Goal: Task Accomplishment & Management: Use online tool/utility

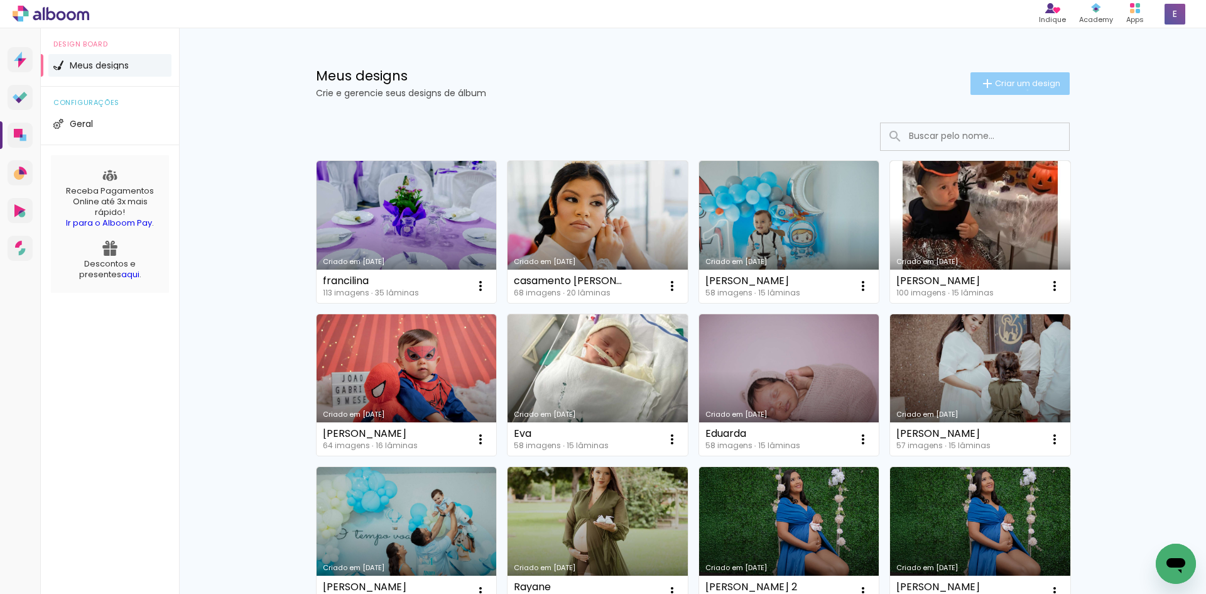
click at [1020, 90] on paper-button "Criar um design" at bounding box center [1020, 83] width 99 height 23
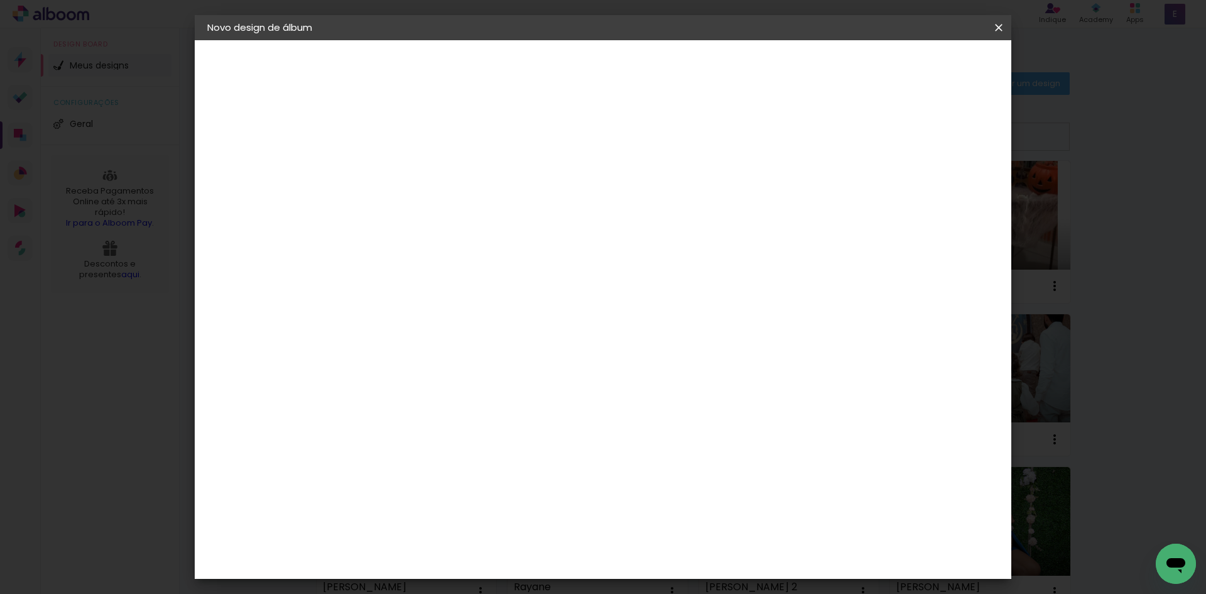
click at [413, 163] on input at bounding box center [413, 168] width 0 height 19
type input "acompanhamento"
type paper-input "acompanhamento"
click at [0, 0] on slot "Avançar" at bounding box center [0, 0] width 0 height 0
click at [0, 0] on slot "Tamanho Livre" at bounding box center [0, 0] width 0 height 0
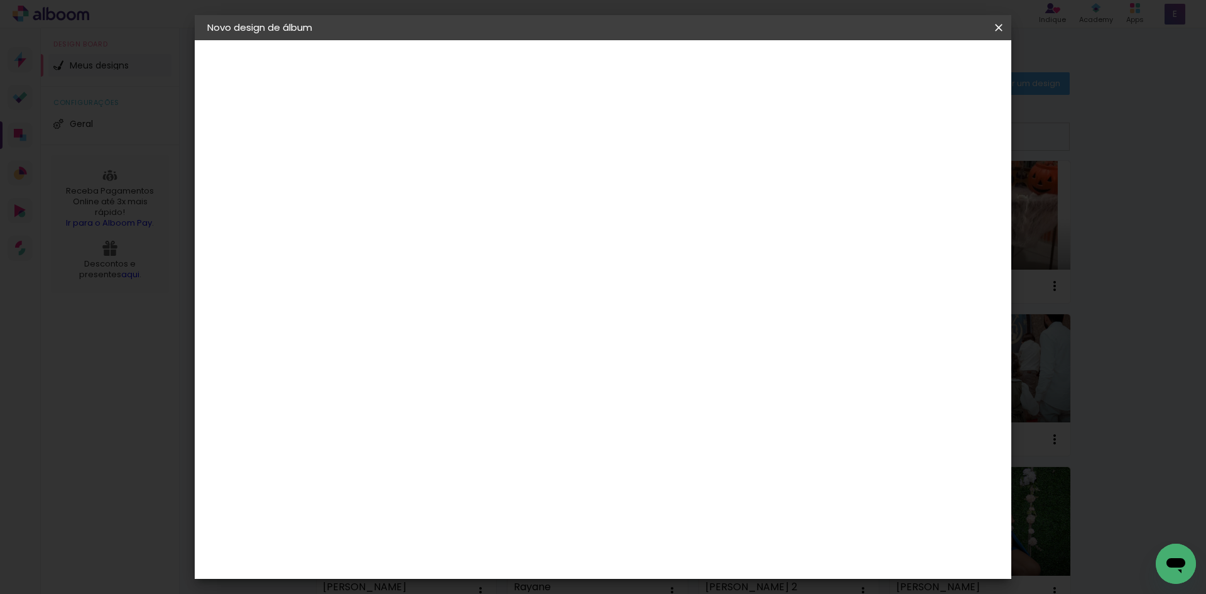
click at [648, 194] on paper-item "Tamanho Livre" at bounding box center [588, 191] width 121 height 28
click at [648, 197] on paper-item "Tamanho Livre" at bounding box center [588, 191] width 121 height 28
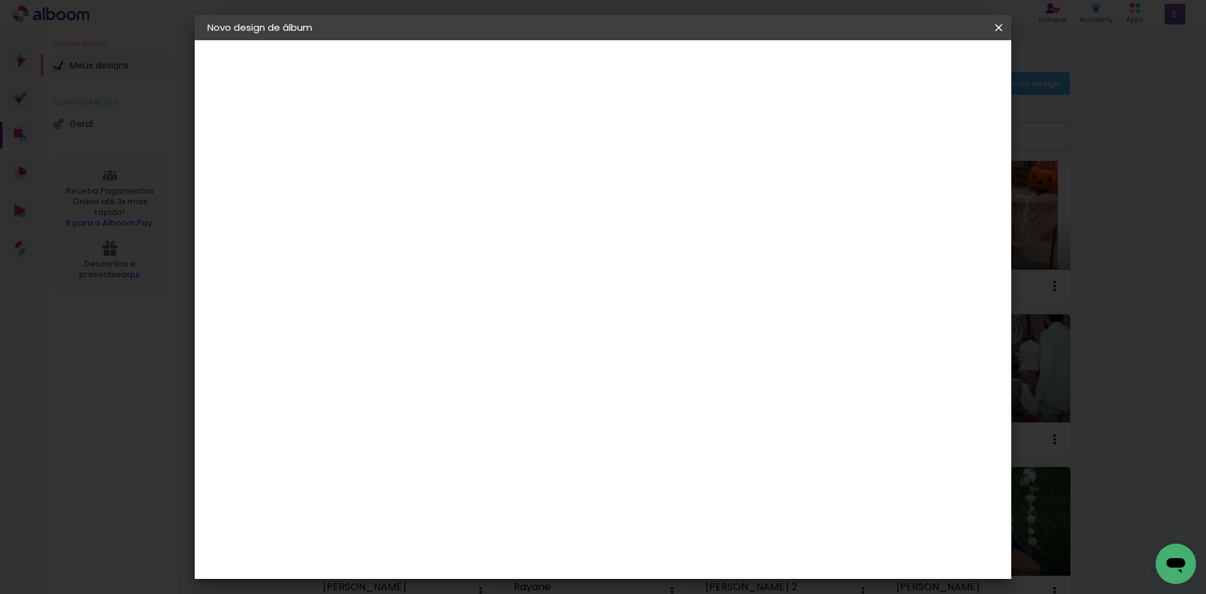
click at [667, 49] on header "Fornecedor Escolha um fornecedor ou avance com o tamanho livre. Voltar Avançar" at bounding box center [512, 77] width 308 height 75
click at [0, 0] on slot "Avançar" at bounding box center [0, 0] width 0 height 0
drag, startPoint x: 381, startPoint y: 355, endPoint x: 368, endPoint y: 356, distance: 13.3
click at [368, 356] on input "30" at bounding box center [373, 356] width 33 height 19
type input "20"
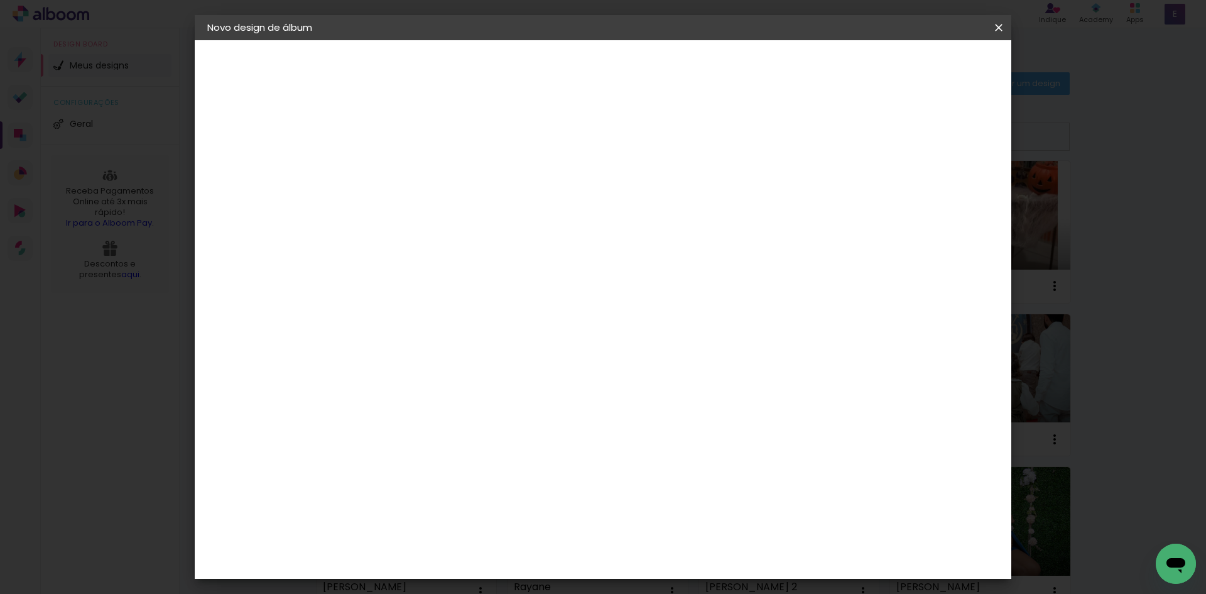
type paper-input "20"
drag, startPoint x: 676, startPoint y: 444, endPoint x: 663, endPoint y: 445, distance: 12.6
click at [665, 445] on input "60" at bounding box center [673, 441] width 33 height 19
type input "50"
type paper-input "50"
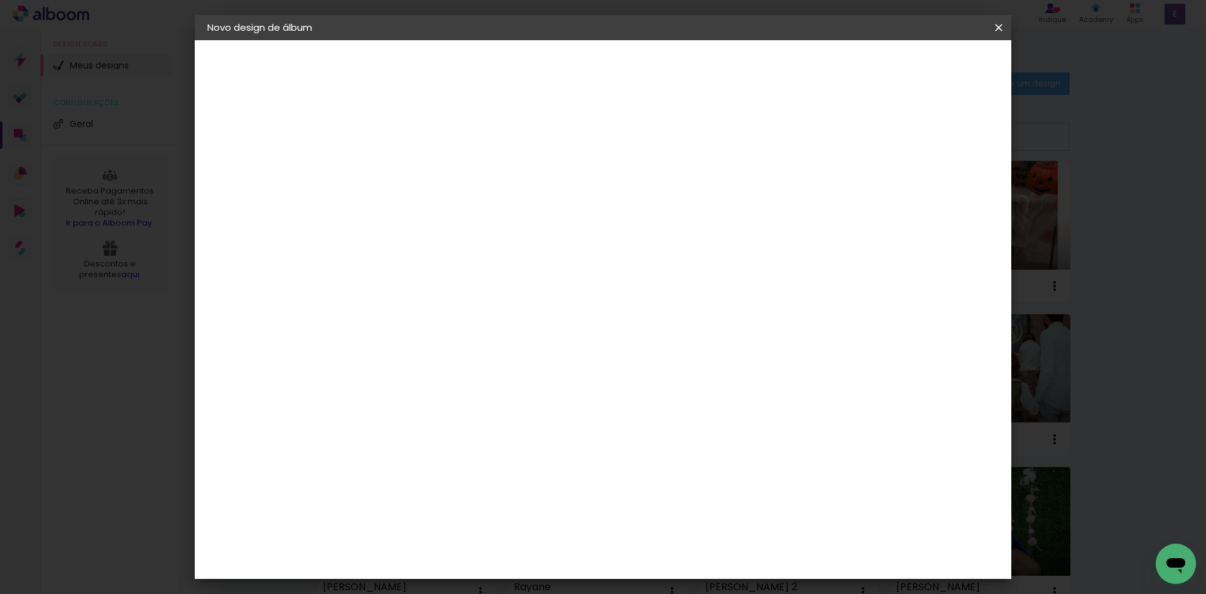
click at [858, 147] on div at bounding box center [852, 144] width 11 height 11
type paper-checkbox "on"
click at [933, 75] on paper-button "Iniciar design" at bounding box center [892, 66] width 82 height 21
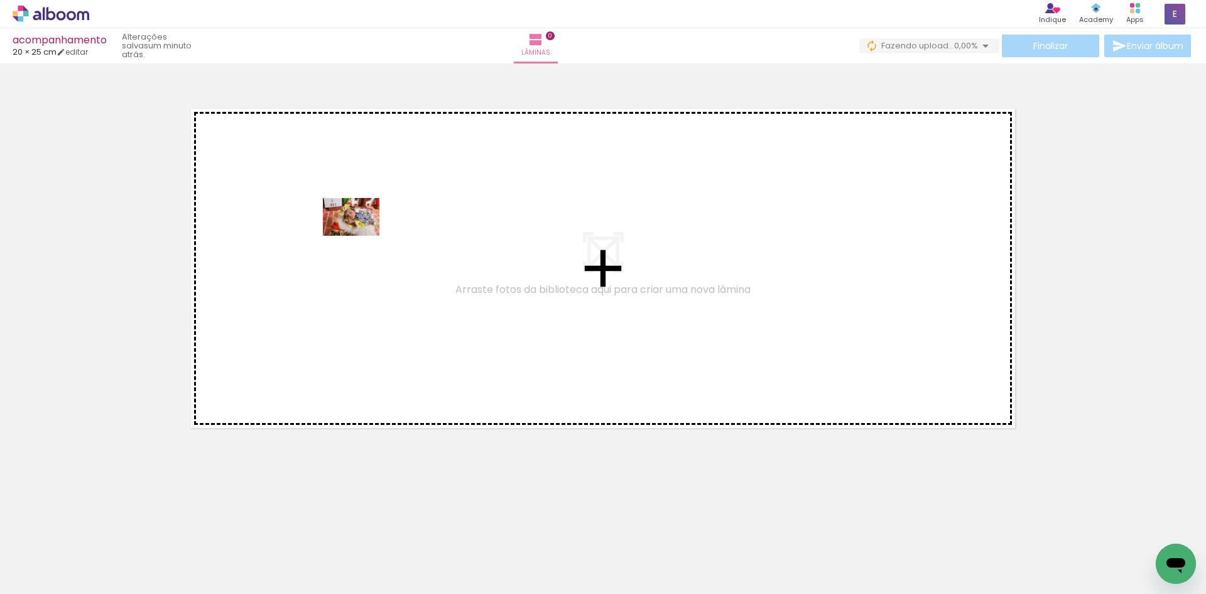
drag, startPoint x: 128, startPoint y: 552, endPoint x: 361, endPoint y: 236, distance: 392.3
click at [361, 236] on quentale-workspace at bounding box center [603, 297] width 1206 height 594
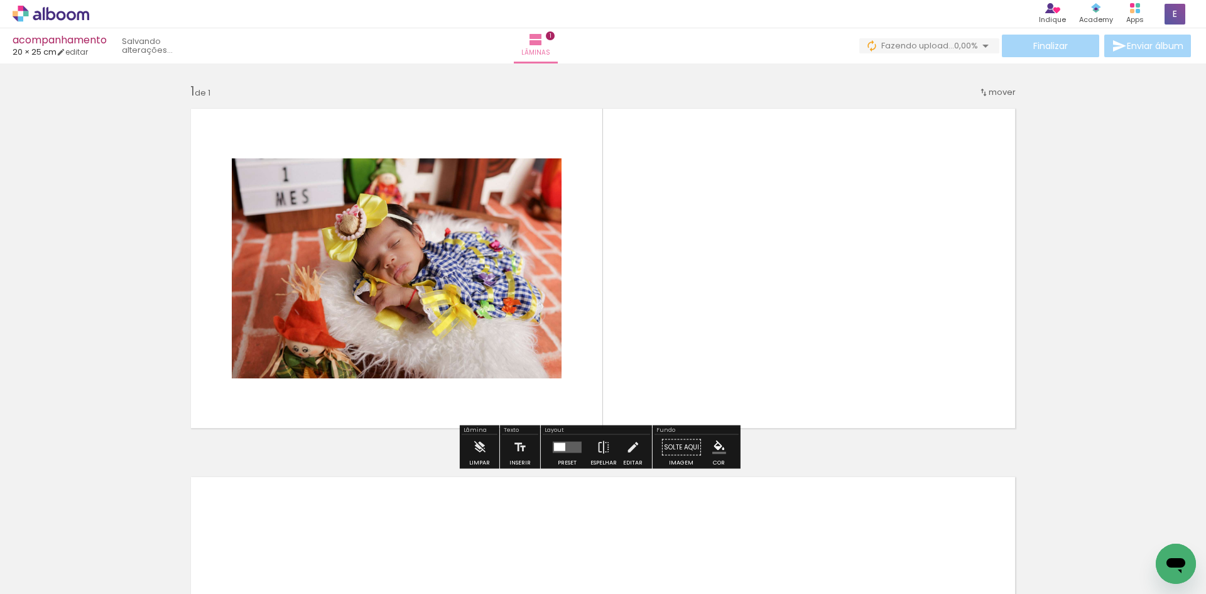
click at [66, 555] on iron-icon at bounding box center [64, 556] width 10 height 10
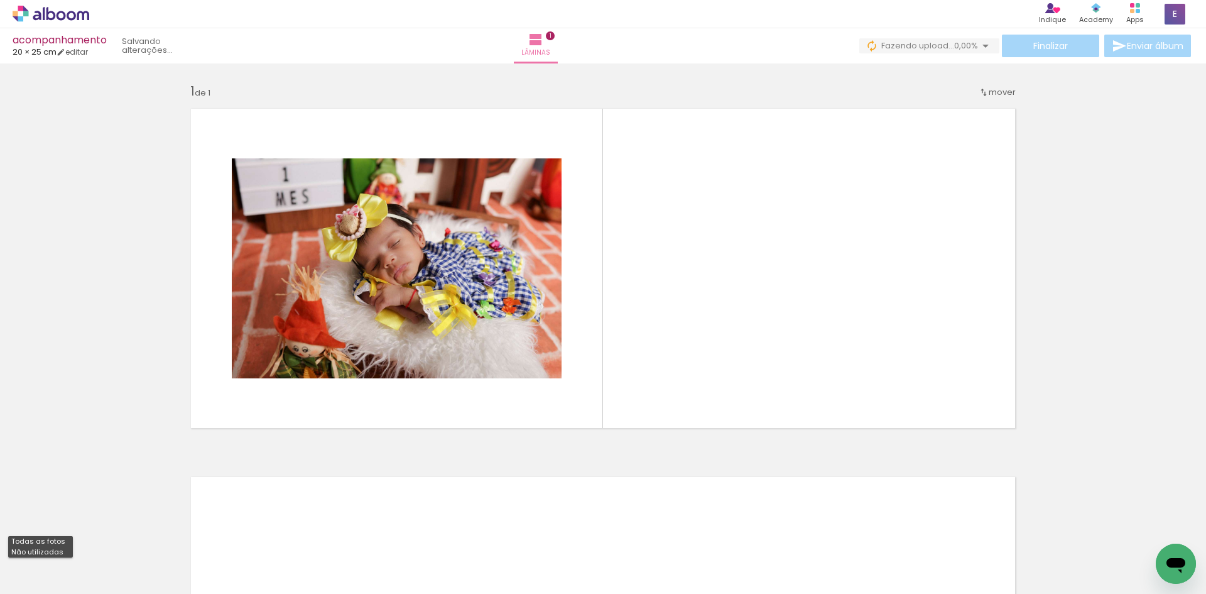
click at [0, 0] on slot "Não utilizadas" at bounding box center [0, 0] width 0 height 0
type input "Não utilizadas"
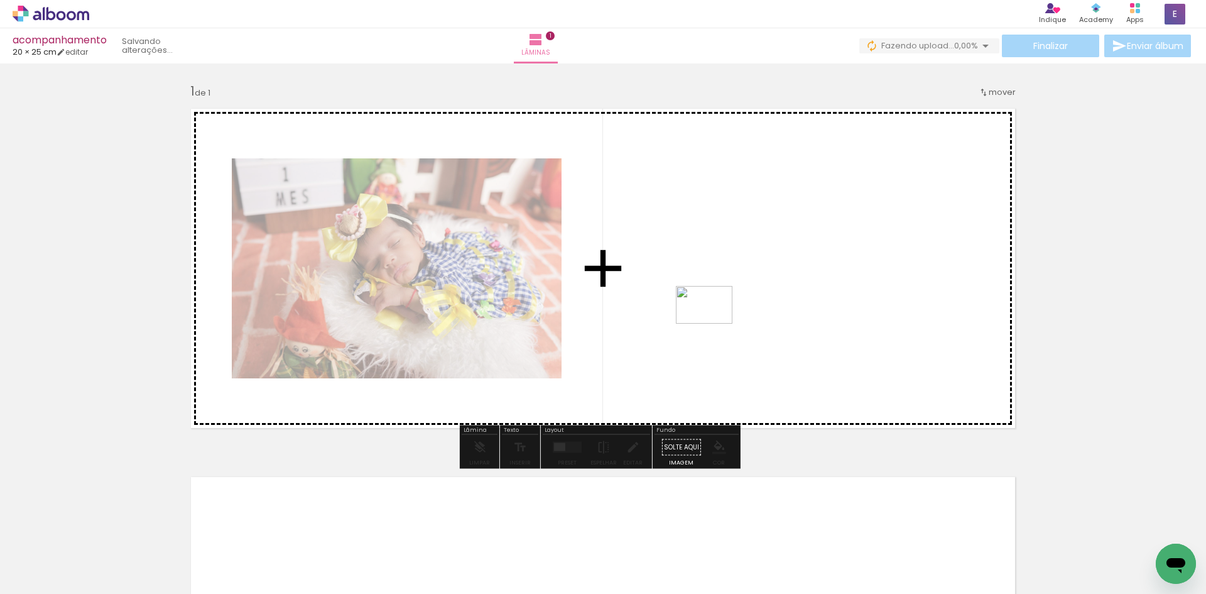
drag, startPoint x: 126, startPoint y: 561, endPoint x: 714, endPoint y: 324, distance: 633.6
click at [714, 324] on quentale-workspace at bounding box center [603, 297] width 1206 height 594
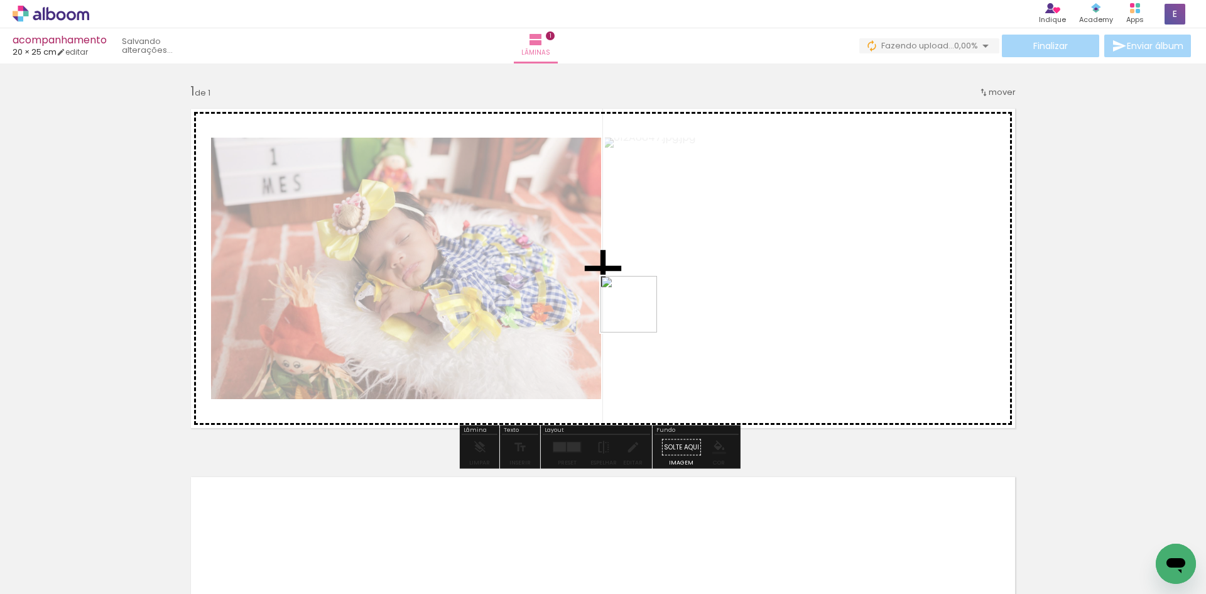
drag, startPoint x: 140, startPoint y: 554, endPoint x: 638, endPoint y: 313, distance: 553.3
click at [638, 313] on quentale-workspace at bounding box center [603, 297] width 1206 height 594
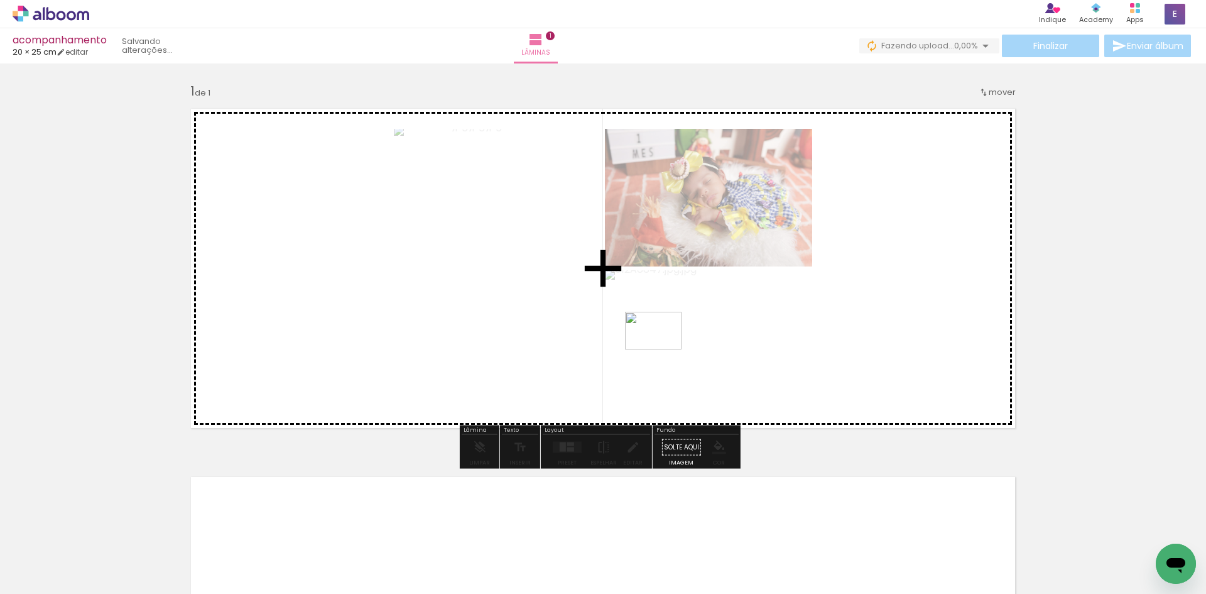
drag, startPoint x: 138, startPoint y: 564, endPoint x: 663, endPoint y: 349, distance: 566.7
click at [663, 349] on quentale-workspace at bounding box center [603, 297] width 1206 height 594
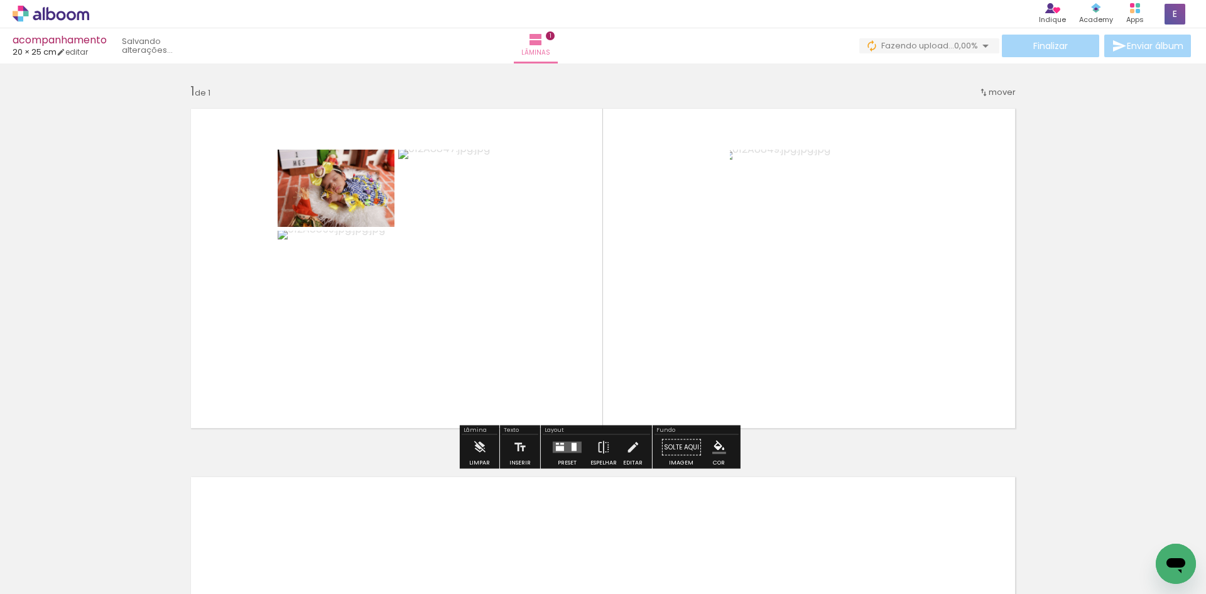
click at [569, 451] on quentale-layouter at bounding box center [567, 447] width 29 height 11
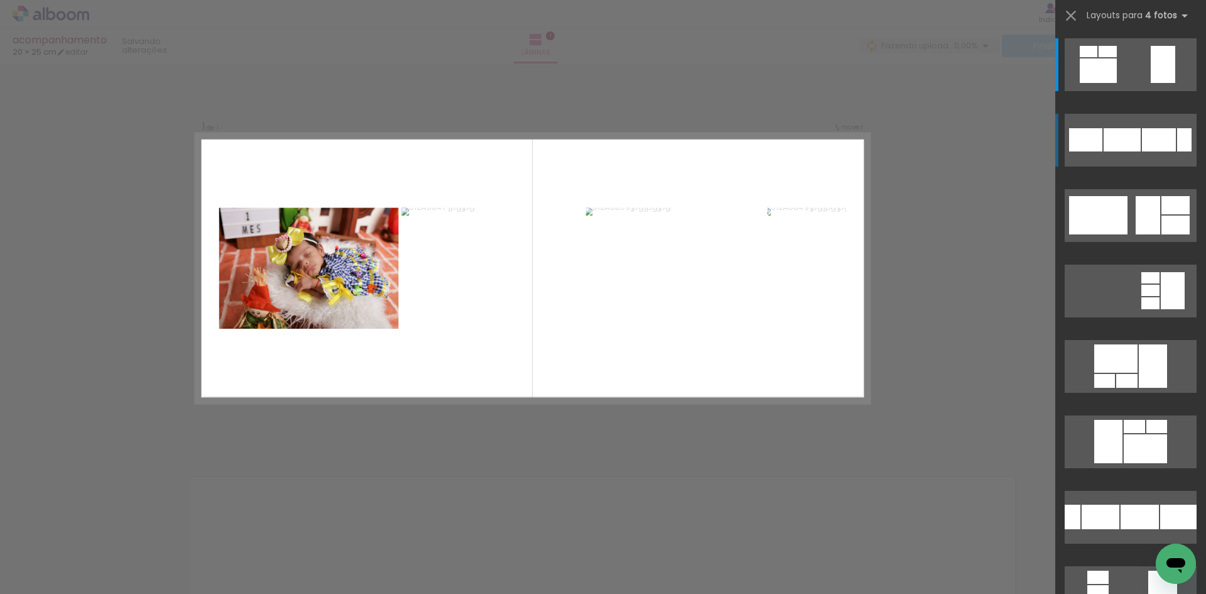
click at [1117, 83] on div at bounding box center [1098, 70] width 37 height 25
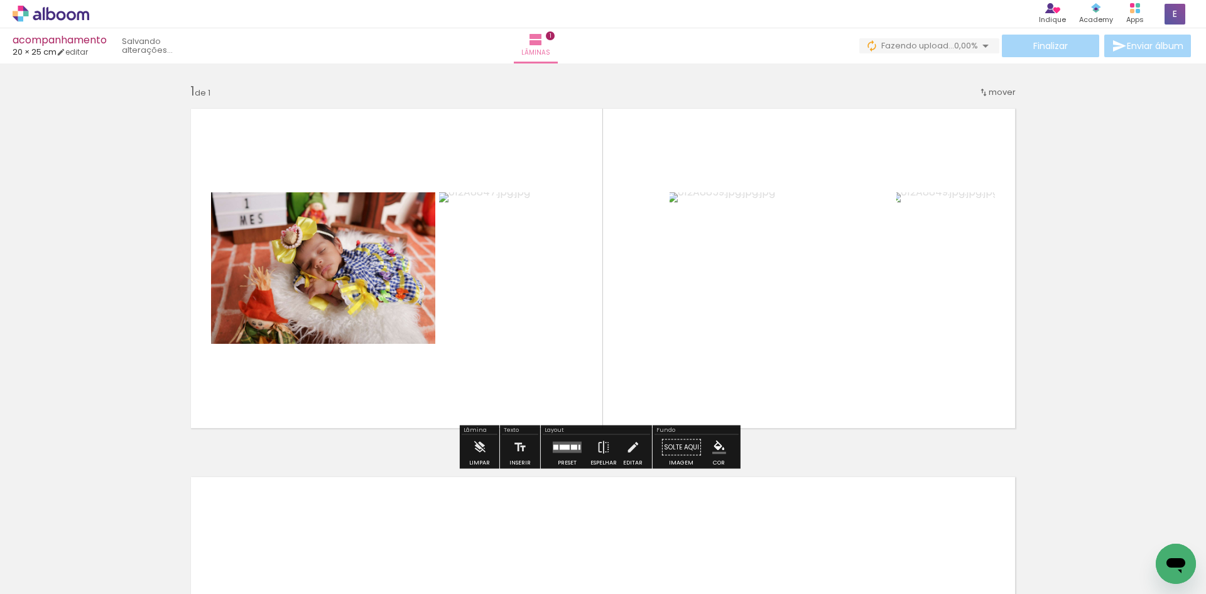
click at [555, 448] on div at bounding box center [555, 447] width 5 height 5
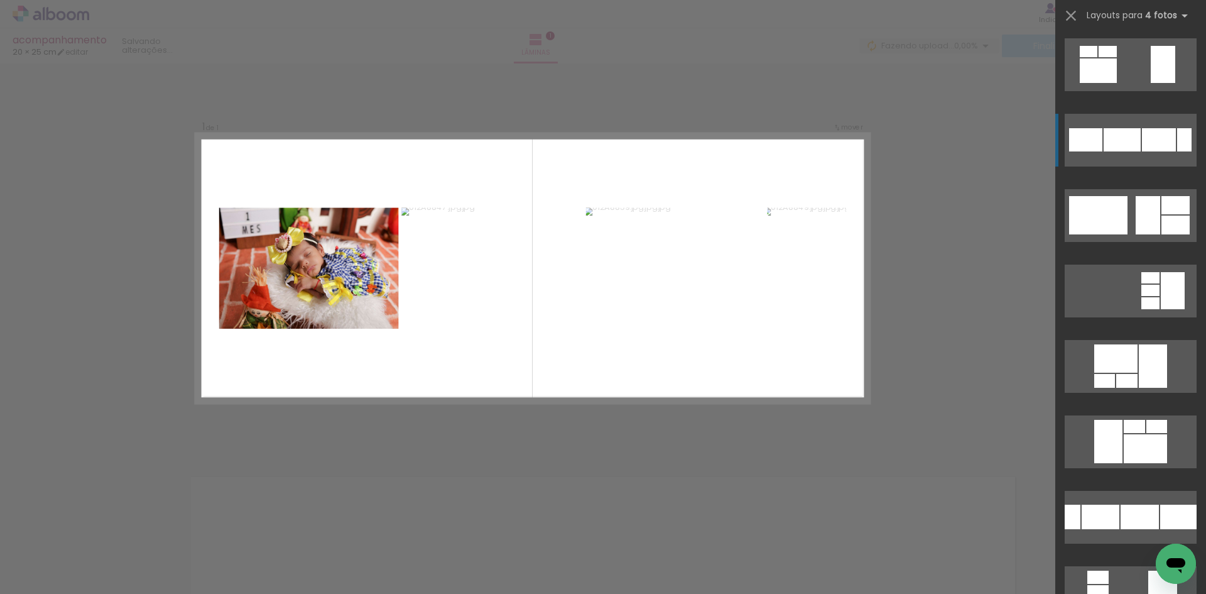
scroll to position [75, 0]
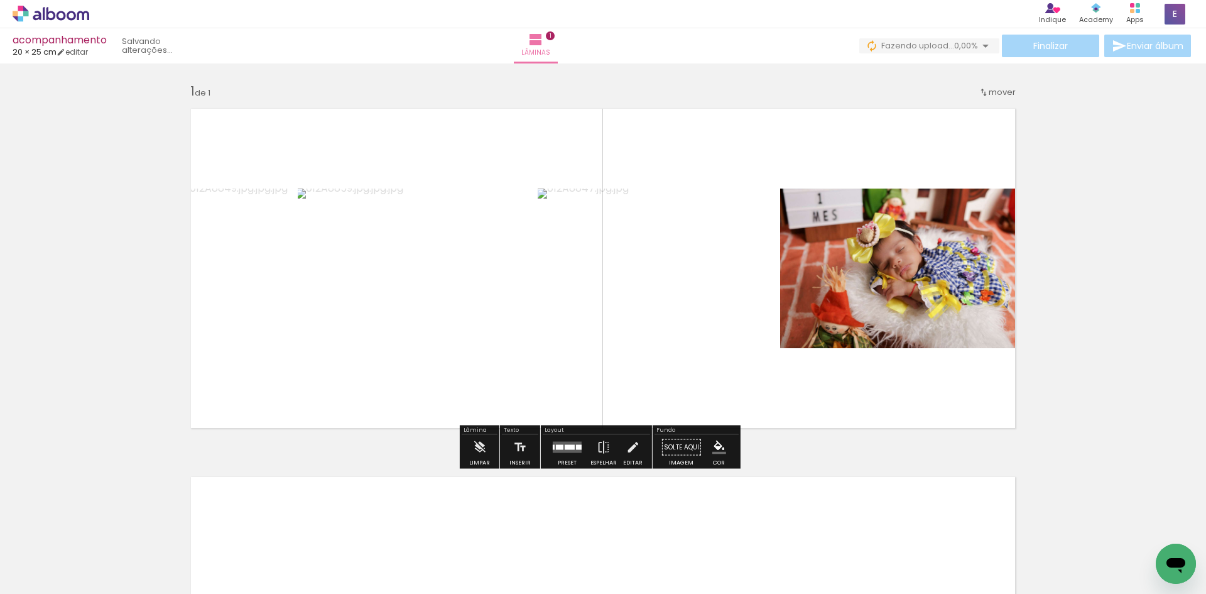
click at [553, 442] on quentale-layouter at bounding box center [567, 447] width 29 height 11
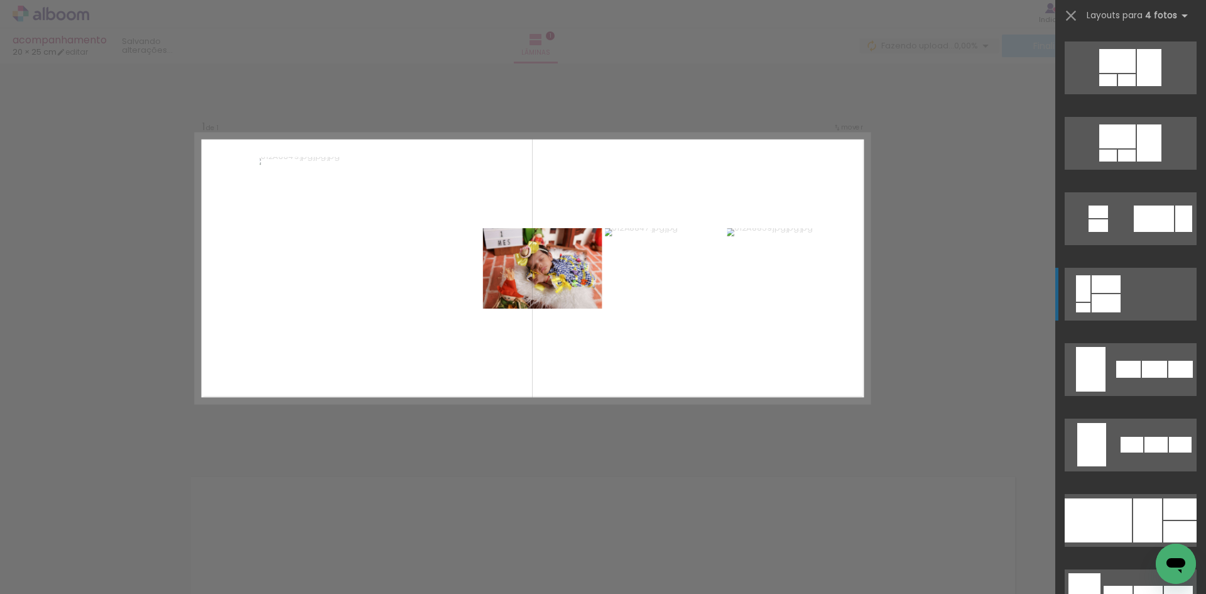
scroll to position [641, 0]
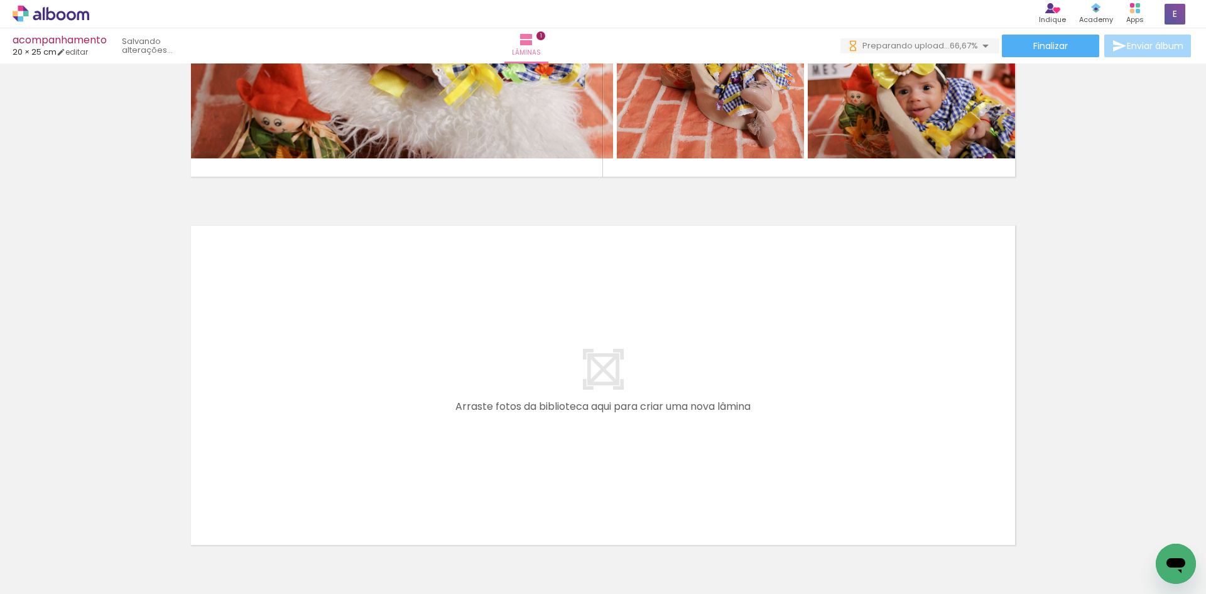
scroll to position [0, 0]
drag, startPoint x: 454, startPoint y: 559, endPoint x: 172, endPoint y: 548, distance: 282.3
click at [103, 540] on iron-horizontal-list at bounding box center [90, 554] width 25 height 79
click at [285, 562] on div at bounding box center [267, 551] width 38 height 57
drag, startPoint x: 132, startPoint y: 562, endPoint x: 337, endPoint y: 360, distance: 287.4
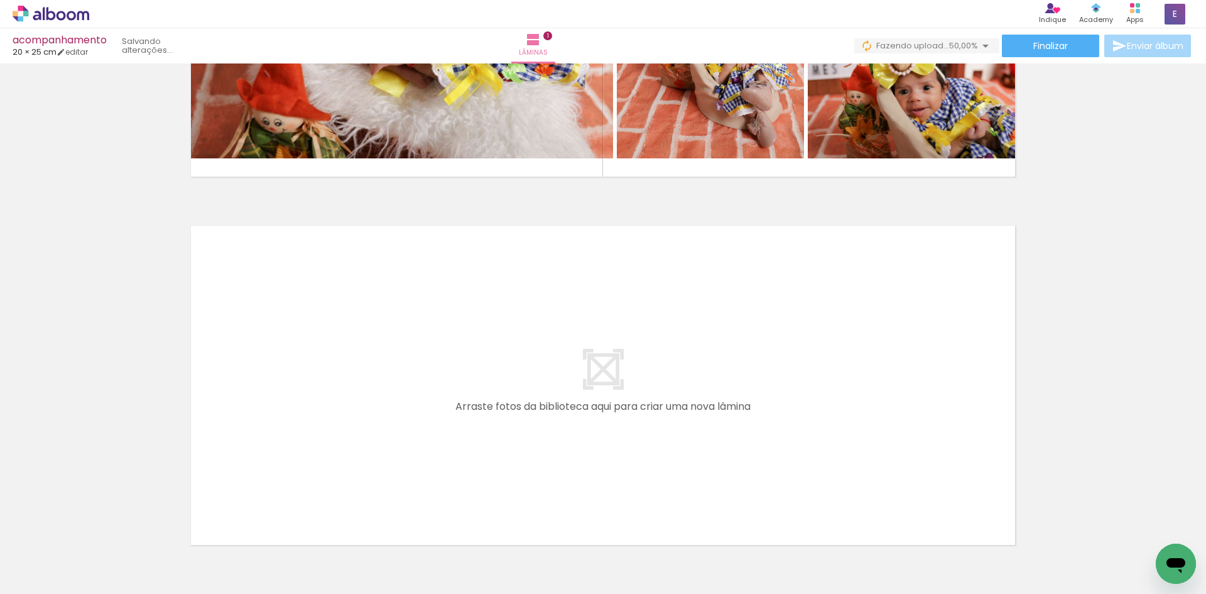
click at [337, 360] on quentale-workspace at bounding box center [603, 297] width 1206 height 594
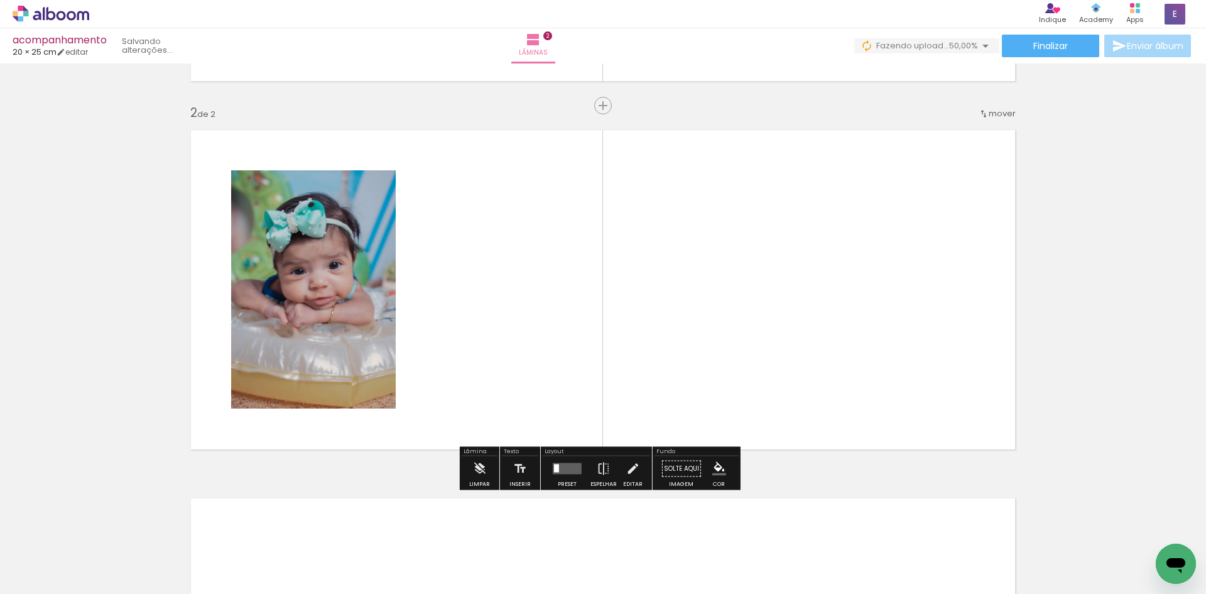
scroll to position [347, 0]
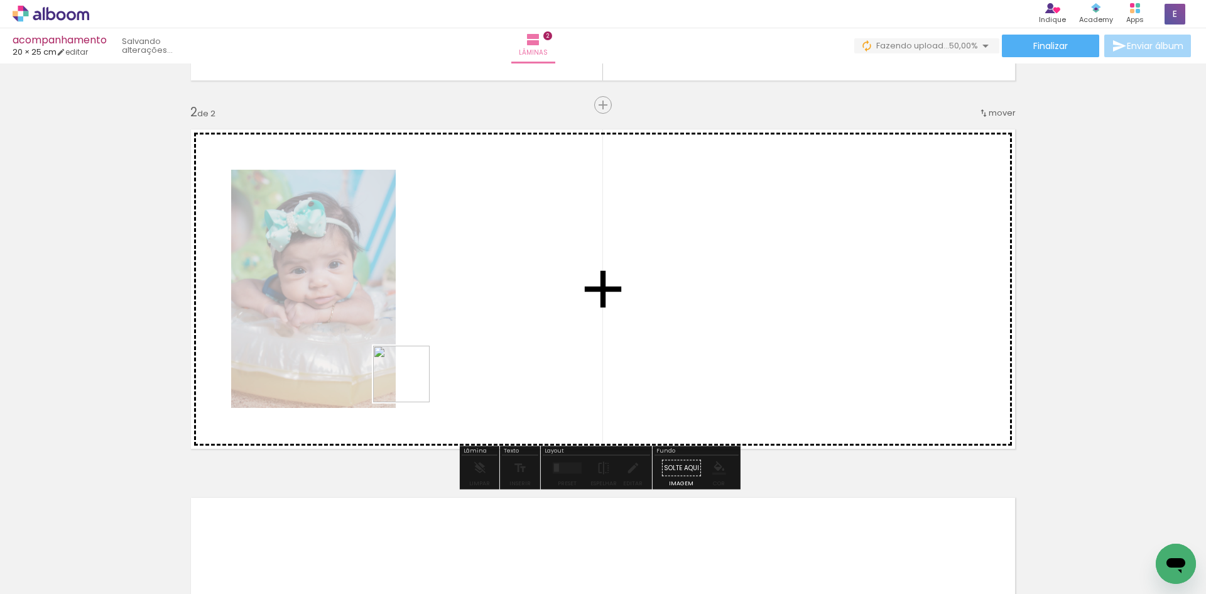
drag, startPoint x: 140, startPoint y: 559, endPoint x: 405, endPoint y: 356, distance: 333.9
click at [479, 297] on quentale-workspace at bounding box center [603, 297] width 1206 height 594
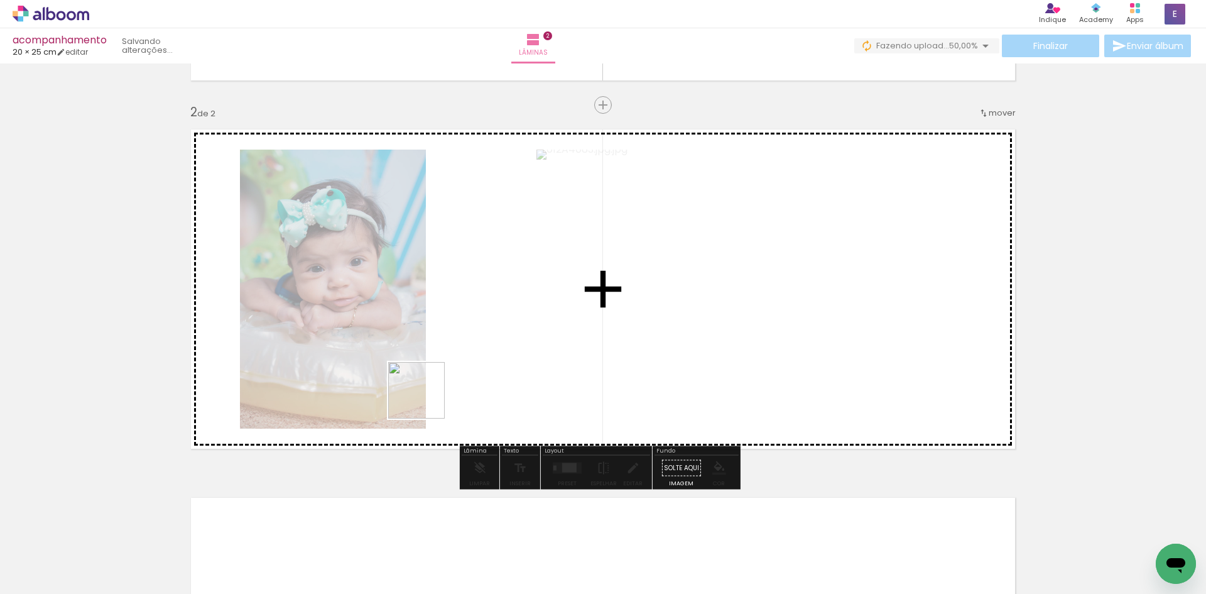
drag, startPoint x: 276, startPoint y: 501, endPoint x: 386, endPoint y: 401, distance: 149.0
click at [503, 343] on quentale-workspace at bounding box center [603, 297] width 1206 height 594
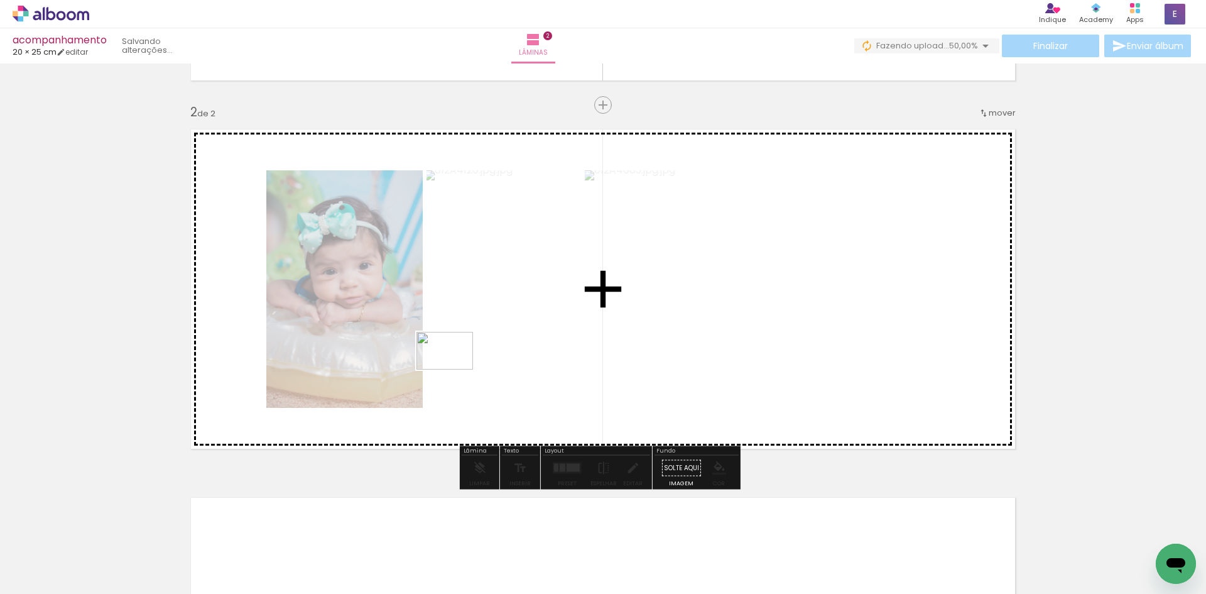
drag, startPoint x: 130, startPoint y: 563, endPoint x: 446, endPoint y: 385, distance: 362.6
click at [457, 369] on quentale-workspace at bounding box center [603, 297] width 1206 height 594
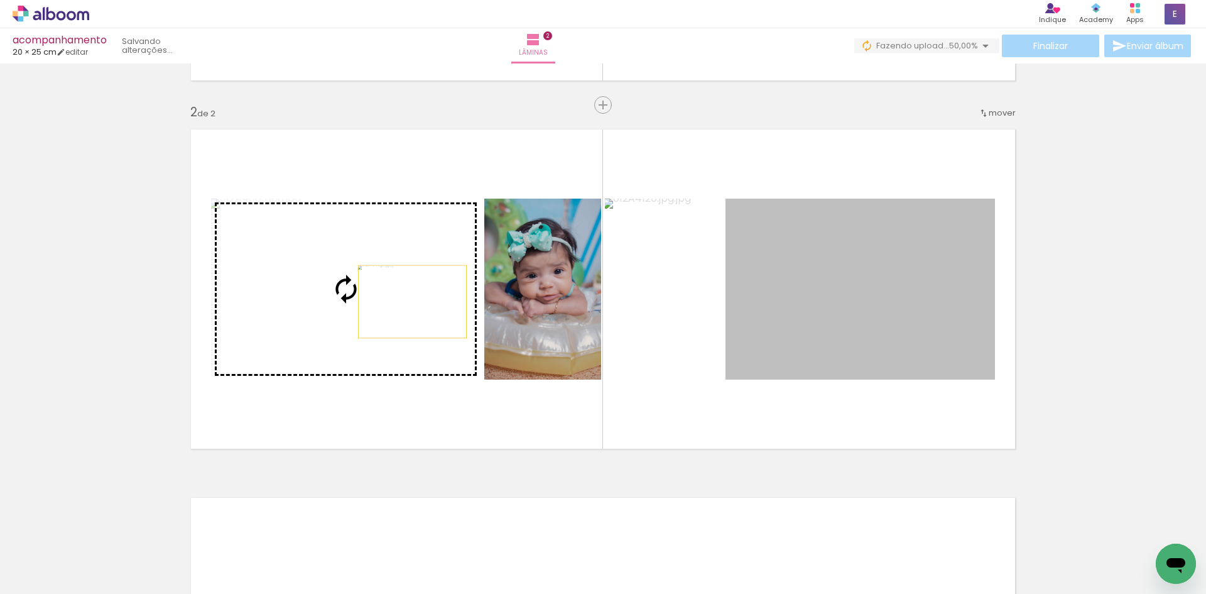
drag, startPoint x: 879, startPoint y: 300, endPoint x: 406, endPoint y: 302, distance: 473.1
click at [0, 0] on slot at bounding box center [0, 0] width 0 height 0
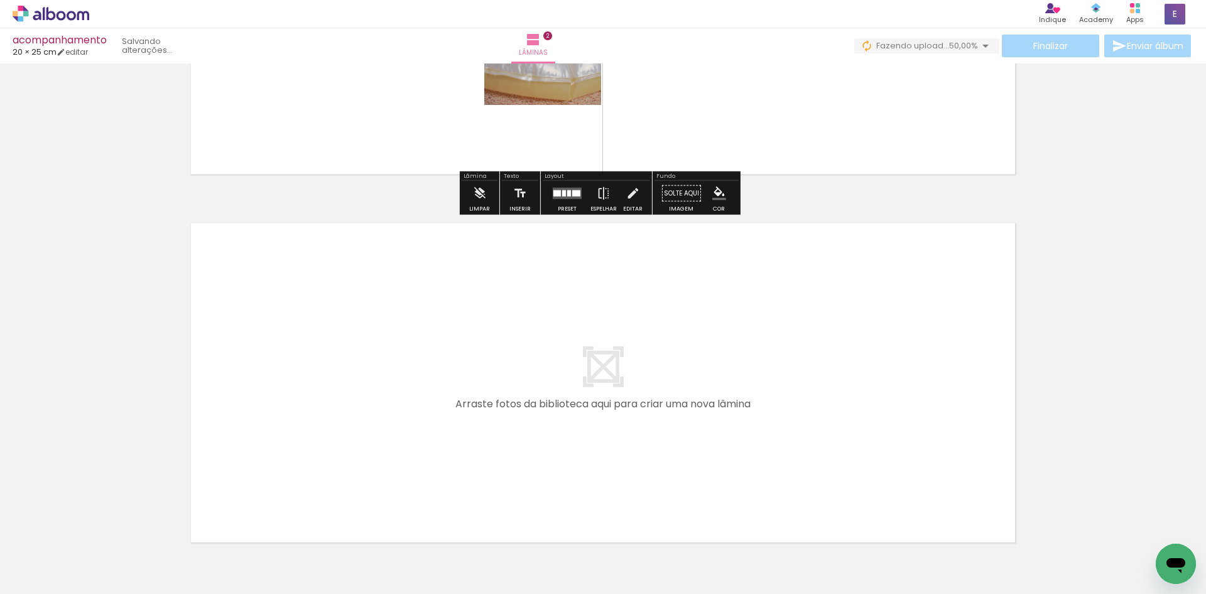
scroll to position [702, 0]
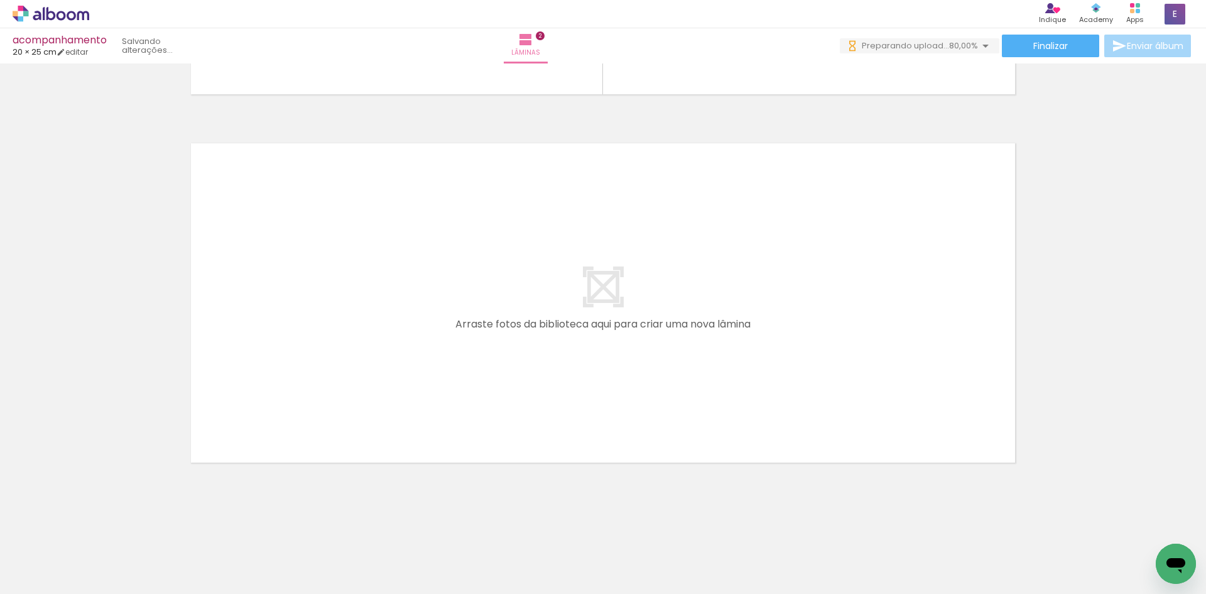
click at [103, 579] on iron-horizontal-list at bounding box center [90, 554] width 25 height 79
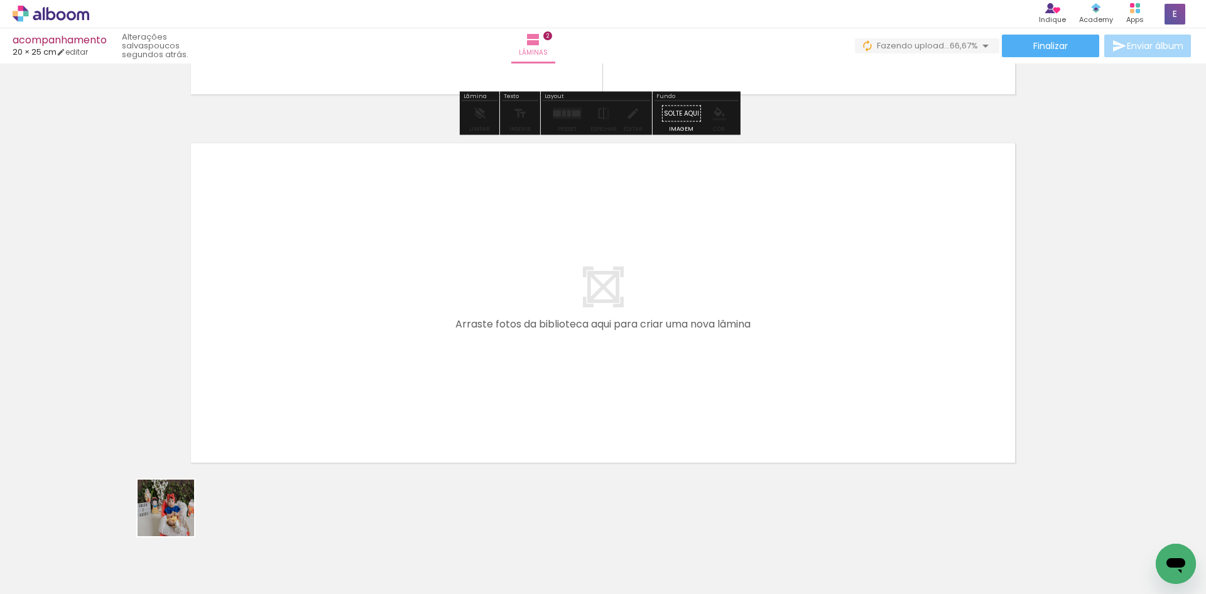
drag, startPoint x: 134, startPoint y: 557, endPoint x: 231, endPoint y: 479, distance: 124.7
click at [288, 405] on quentale-workspace at bounding box center [603, 297] width 1206 height 594
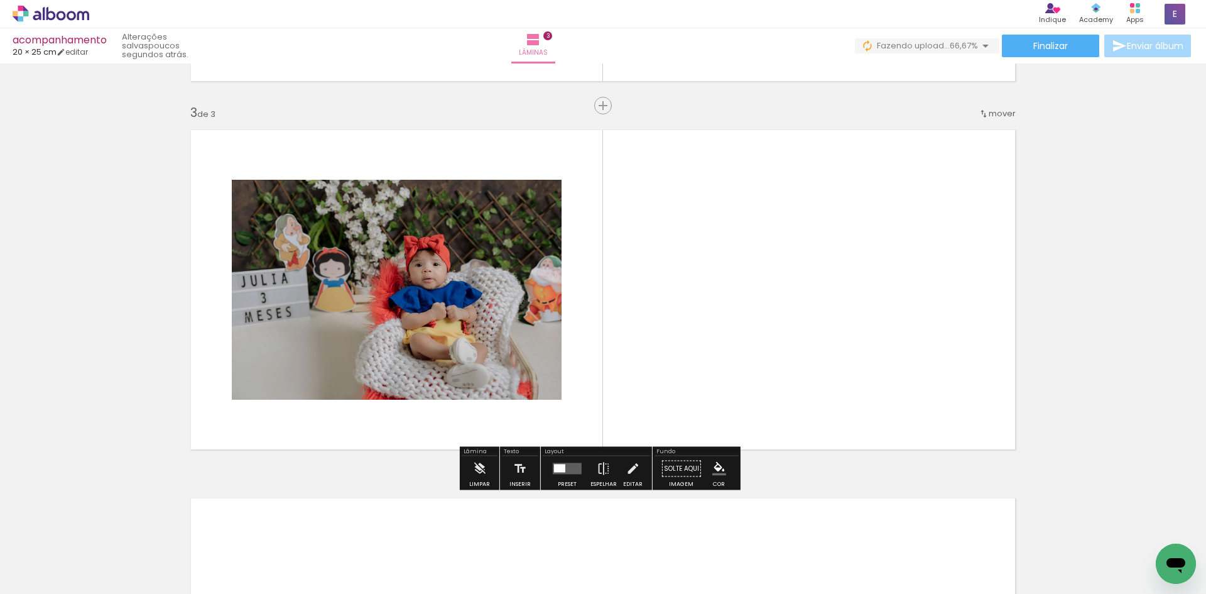
scroll to position [716, 0]
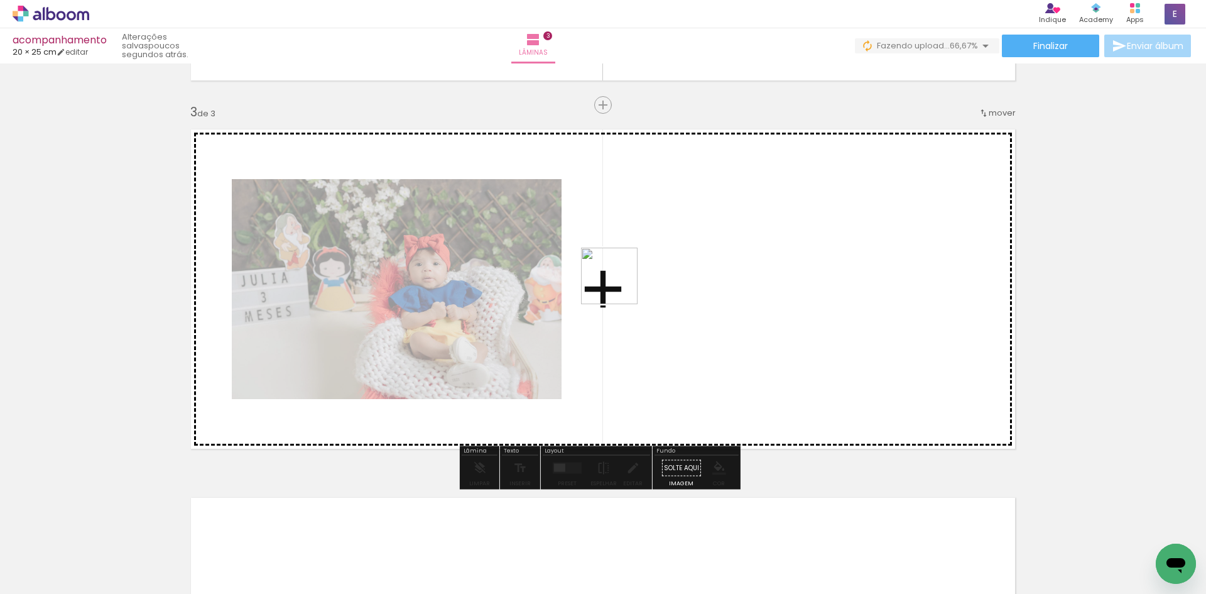
drag, startPoint x: 140, startPoint y: 553, endPoint x: 619, endPoint y: 285, distance: 548.5
click at [619, 285] on quentale-workspace at bounding box center [603, 297] width 1206 height 594
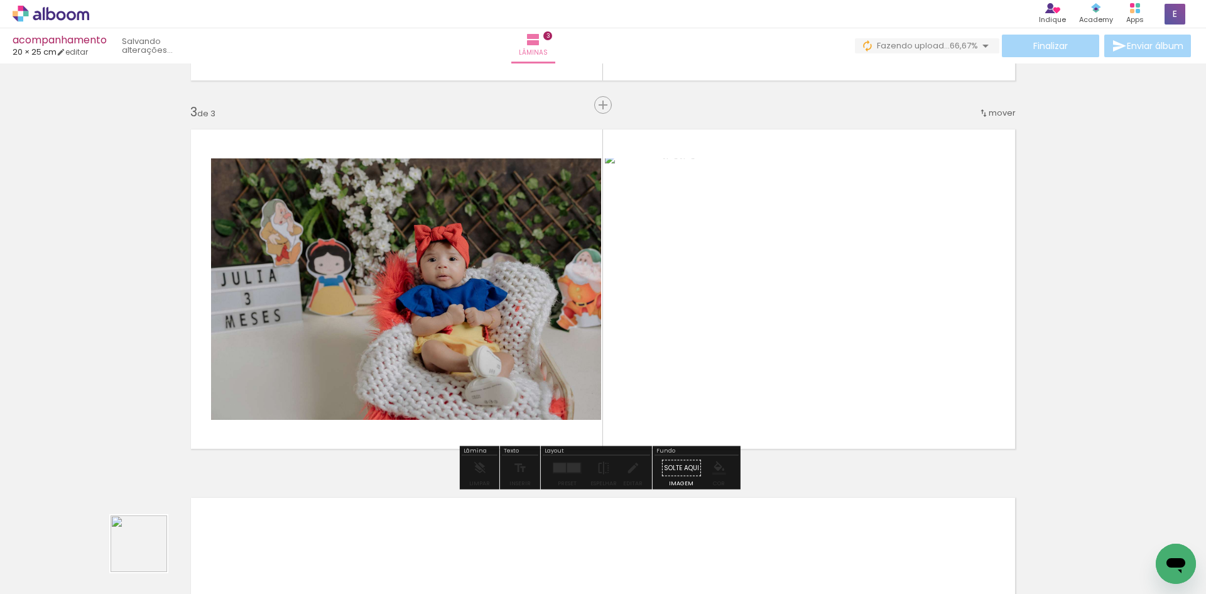
drag, startPoint x: 140, startPoint y: 557, endPoint x: 439, endPoint y: 382, distance: 345.8
click at [503, 328] on quentale-workspace at bounding box center [603, 297] width 1206 height 594
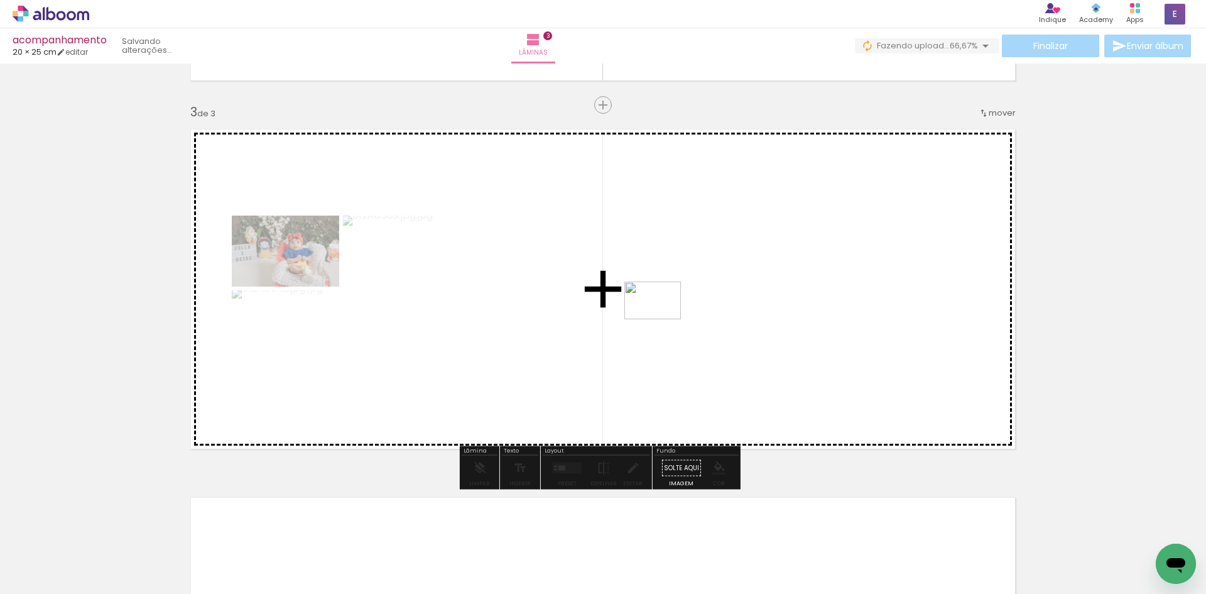
drag, startPoint x: 142, startPoint y: 559, endPoint x: 630, endPoint y: 353, distance: 529.6
click at [663, 319] on quentale-workspace at bounding box center [603, 297] width 1206 height 594
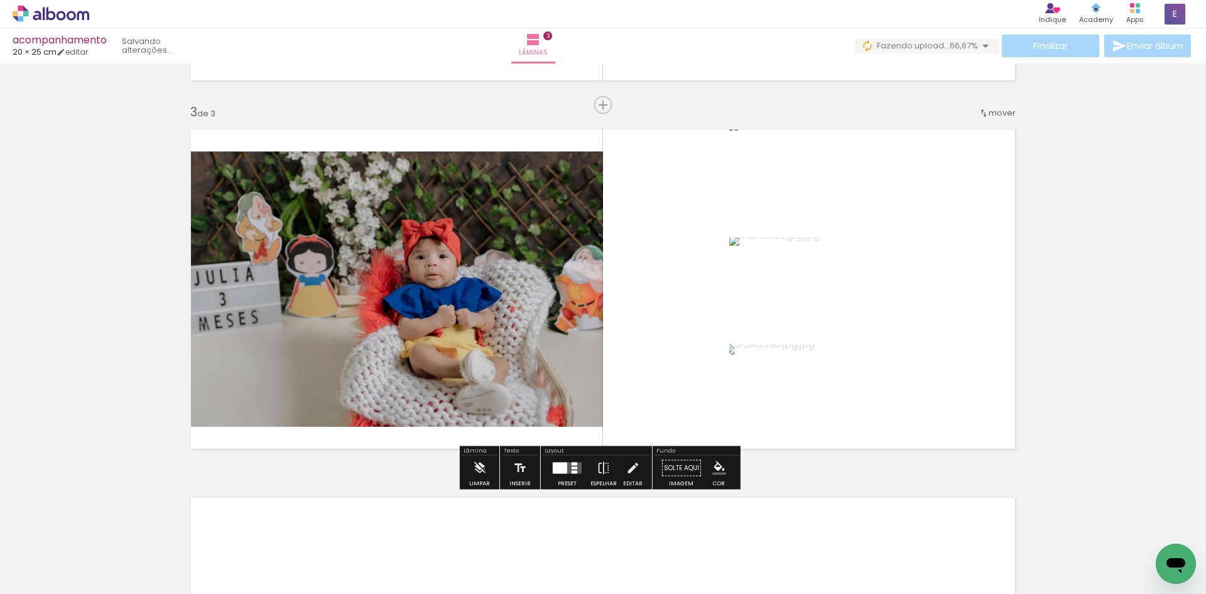
click at [567, 470] on quentale-layouter at bounding box center [567, 467] width 29 height 11
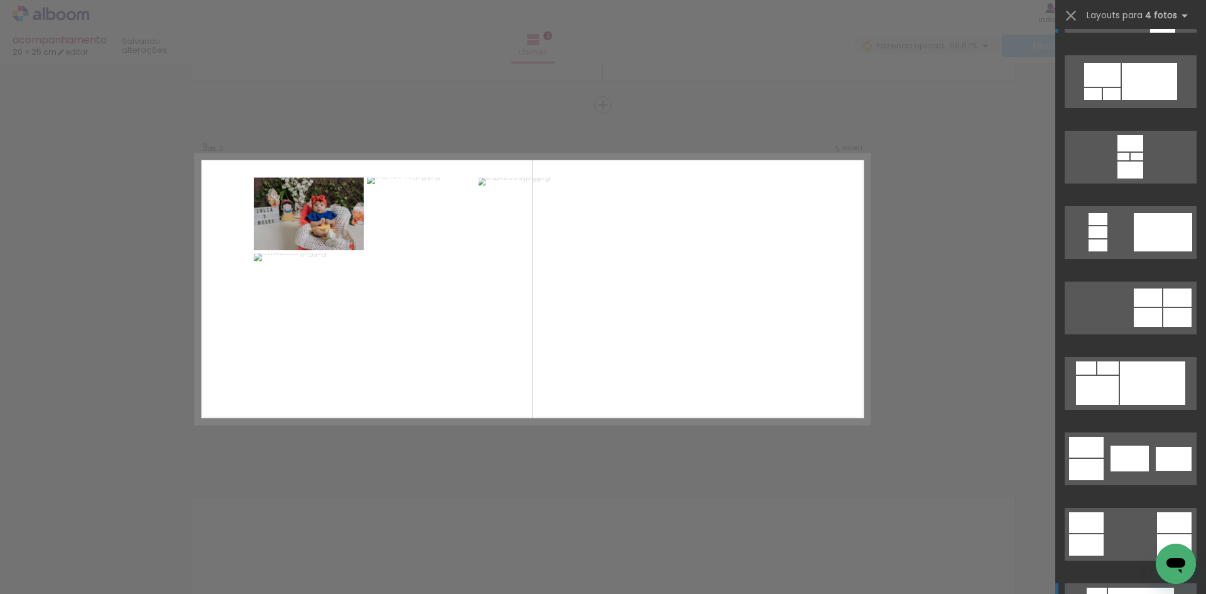
scroll to position [251, 0]
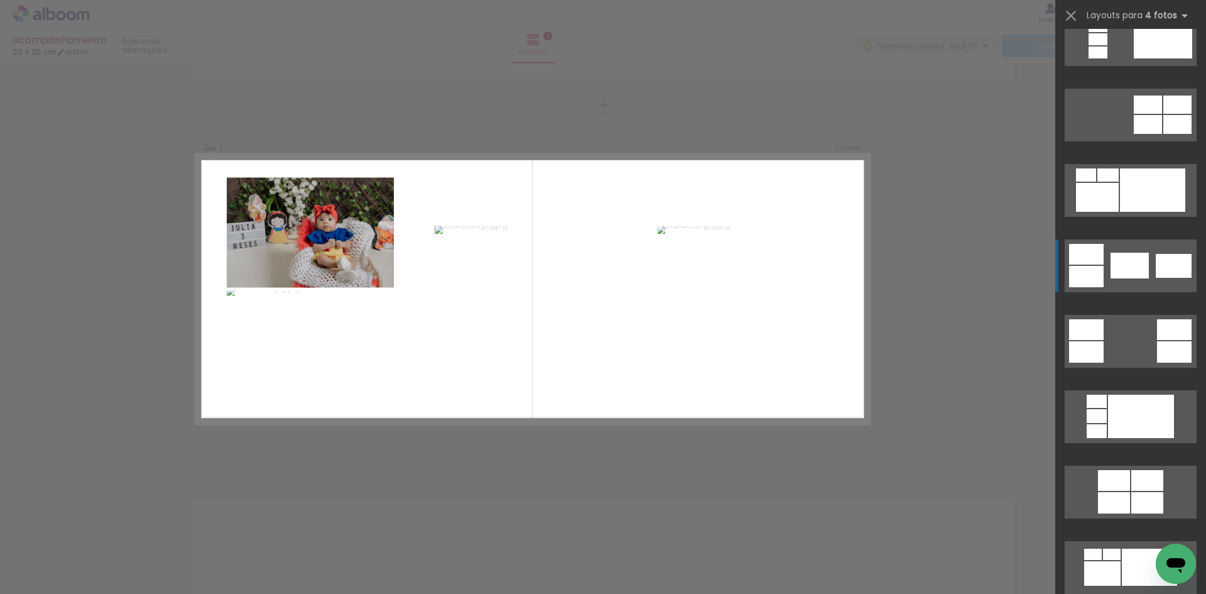
click at [1132, 212] on div at bounding box center [1152, 189] width 65 height 43
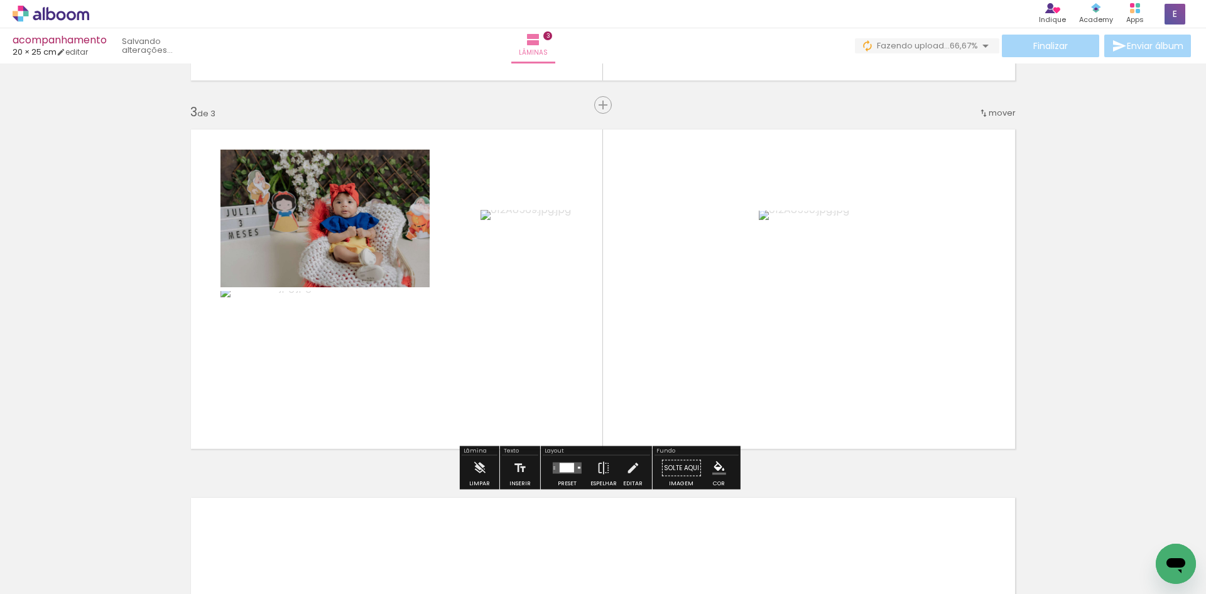
click at [566, 465] on div at bounding box center [567, 467] width 14 height 9
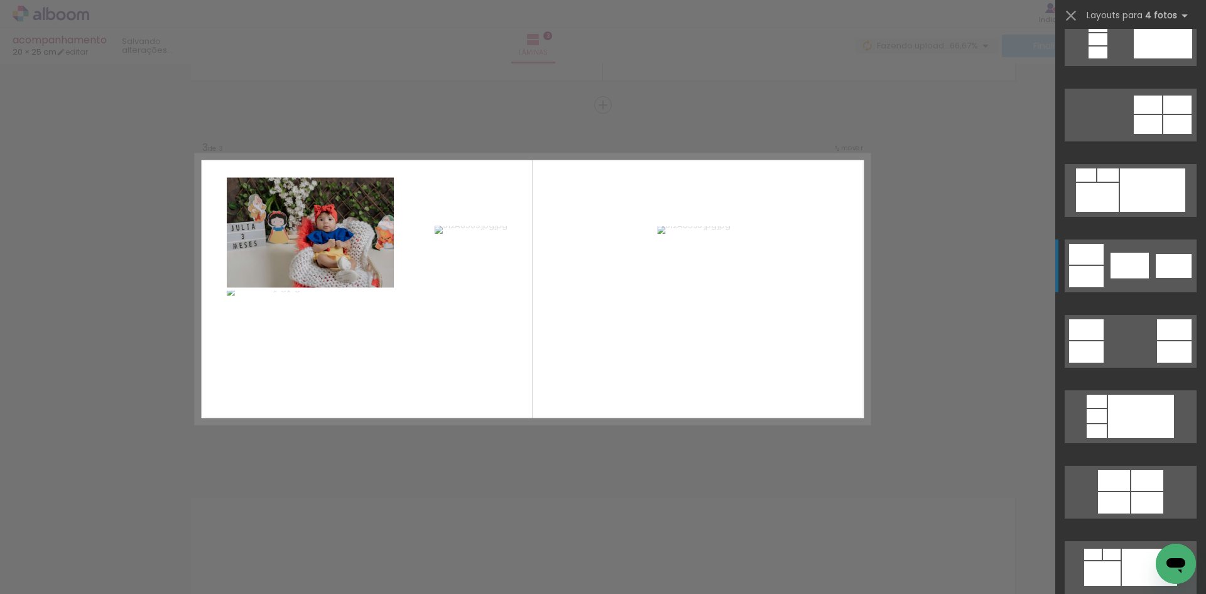
click at [1120, 212] on div at bounding box center [1152, 189] width 65 height 43
click at [445, 372] on quentale-layouter at bounding box center [532, 290] width 673 height 270
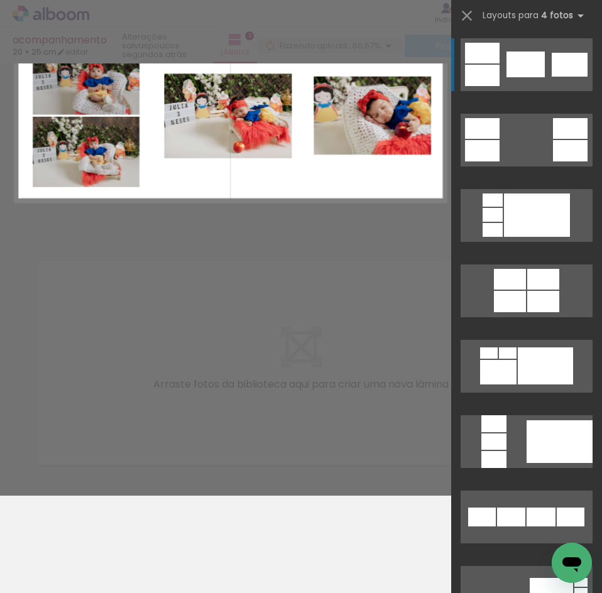
scroll to position [586, 0]
click at [472, 17] on iron-icon at bounding box center [467, 16] width 18 height 18
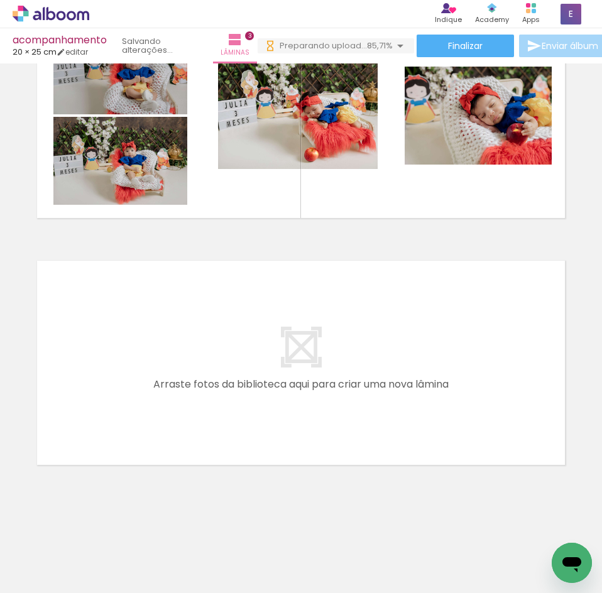
scroll to position [0, 0]
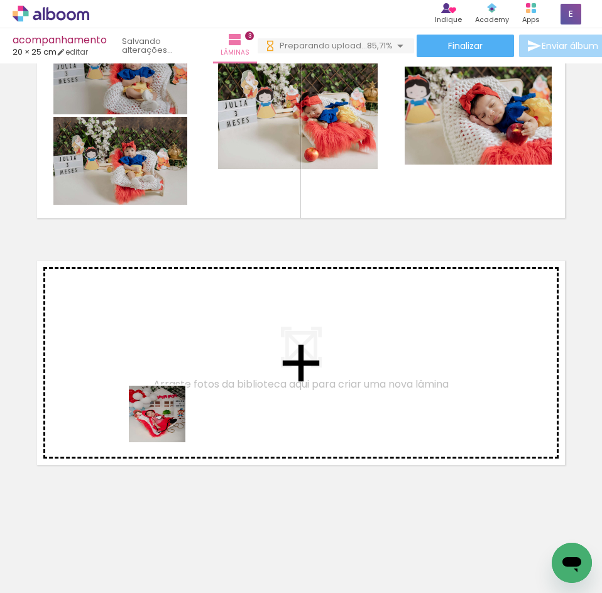
drag, startPoint x: 126, startPoint y: 552, endPoint x: 160, endPoint y: 341, distance: 214.3
click at [160, 341] on quentale-workspace at bounding box center [301, 296] width 602 height 593
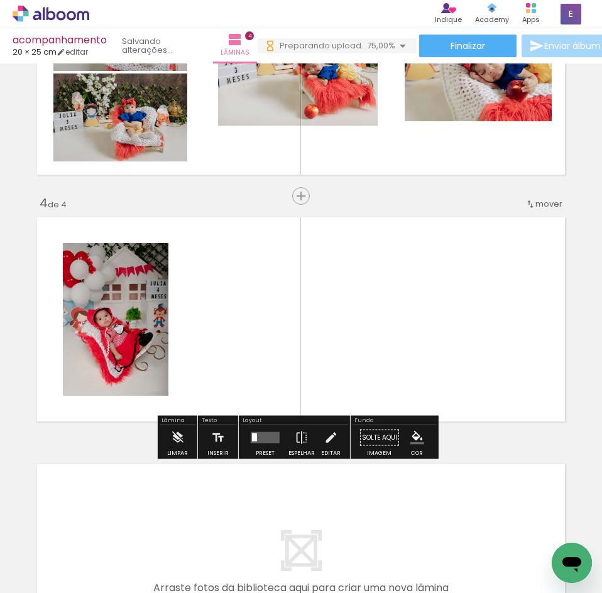
scroll to position [660, 0]
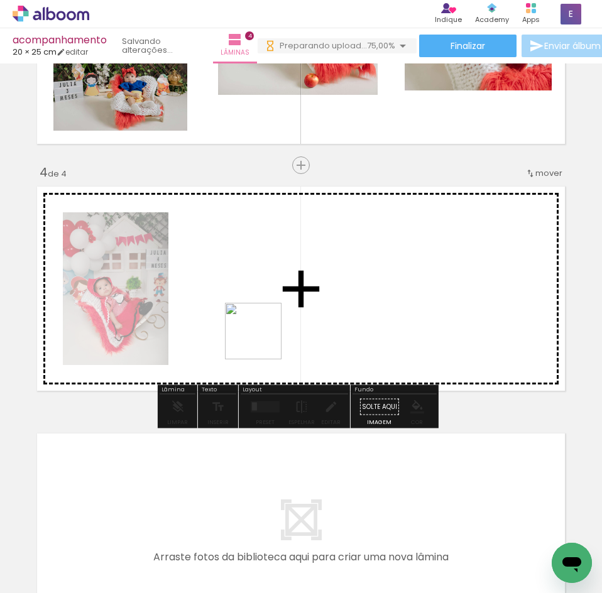
drag, startPoint x: 150, startPoint y: 563, endPoint x: 263, endPoint y: 341, distance: 249.5
click at [263, 341] on quentale-workspace at bounding box center [301, 296] width 602 height 593
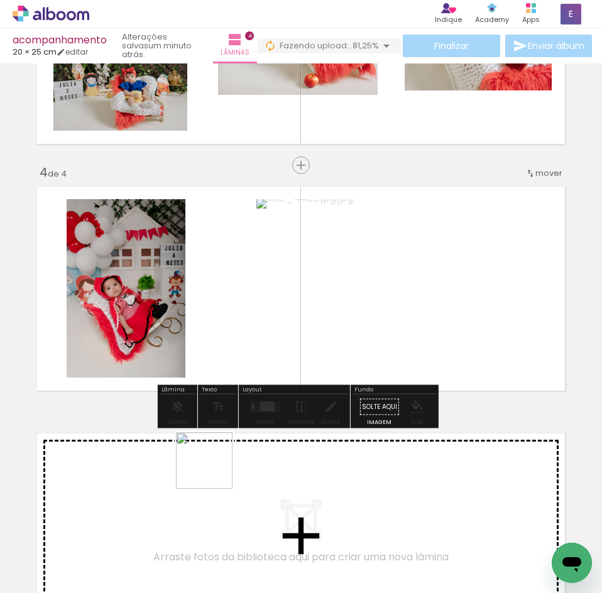
drag, startPoint x: 141, startPoint y: 562, endPoint x: 308, endPoint y: 300, distance: 310.2
click at [308, 300] on quentale-workspace at bounding box center [301, 296] width 602 height 593
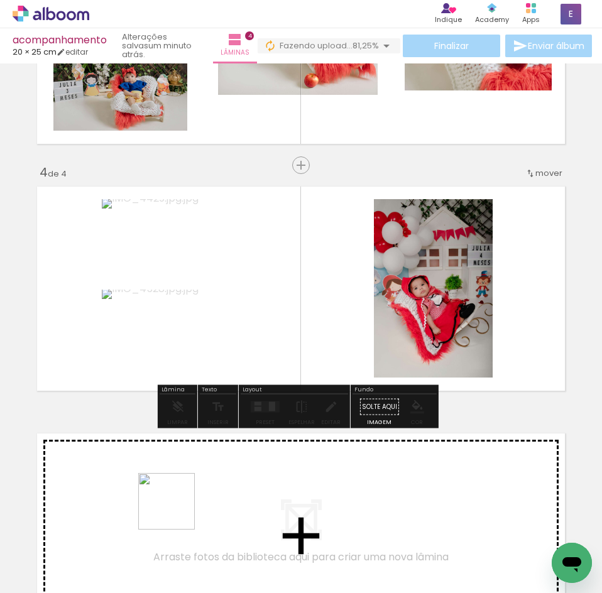
drag, startPoint x: 138, startPoint y: 553, endPoint x: 310, endPoint y: 320, distance: 288.9
click at [310, 320] on quentale-workspace at bounding box center [301, 296] width 602 height 593
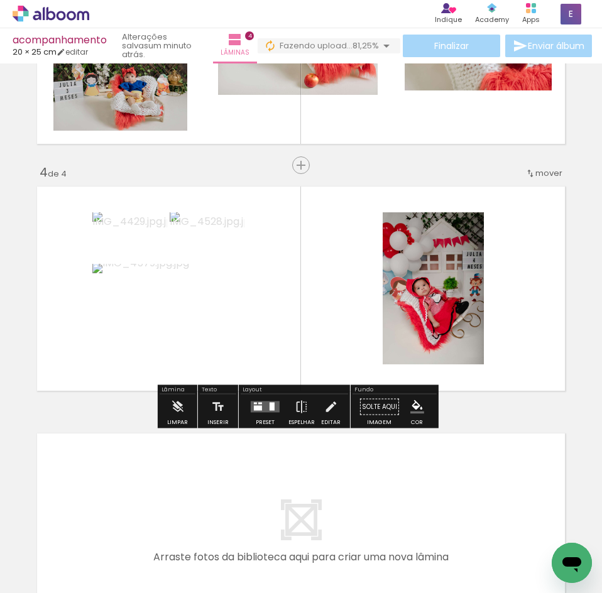
click at [260, 408] on quentale-layouter at bounding box center [265, 406] width 29 height 11
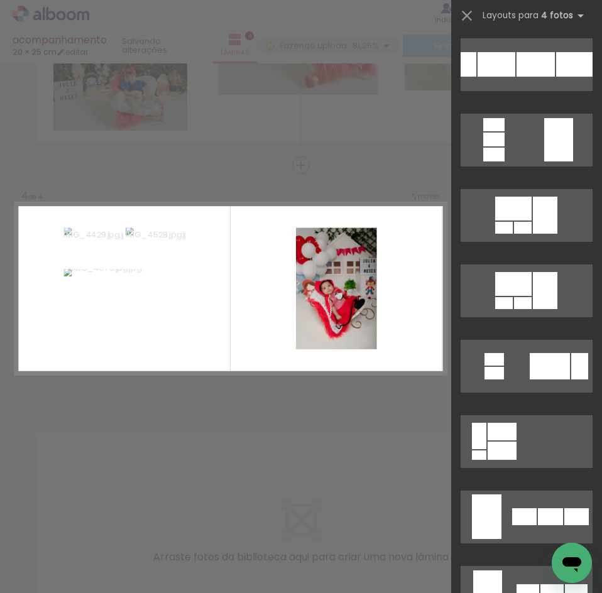
scroll to position [0, 0]
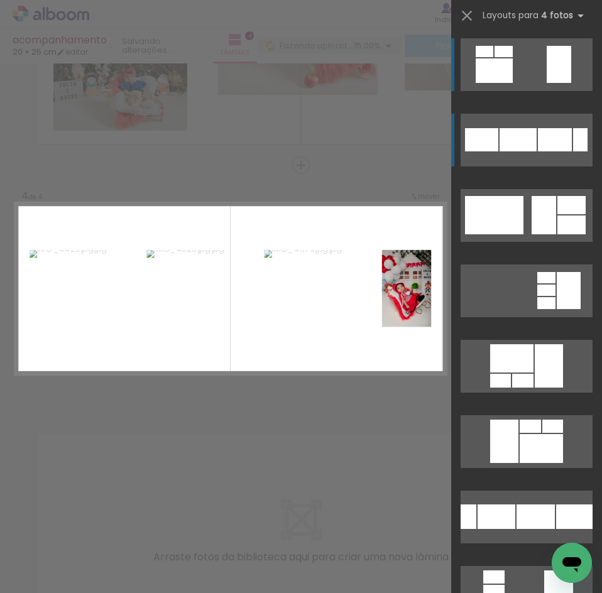
click at [521, 141] on div at bounding box center [517, 139] width 37 height 23
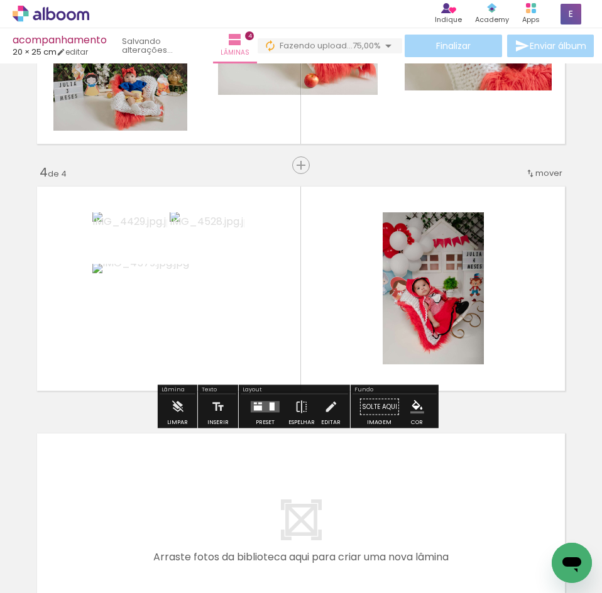
click at [259, 413] on div at bounding box center [265, 407] width 34 height 25
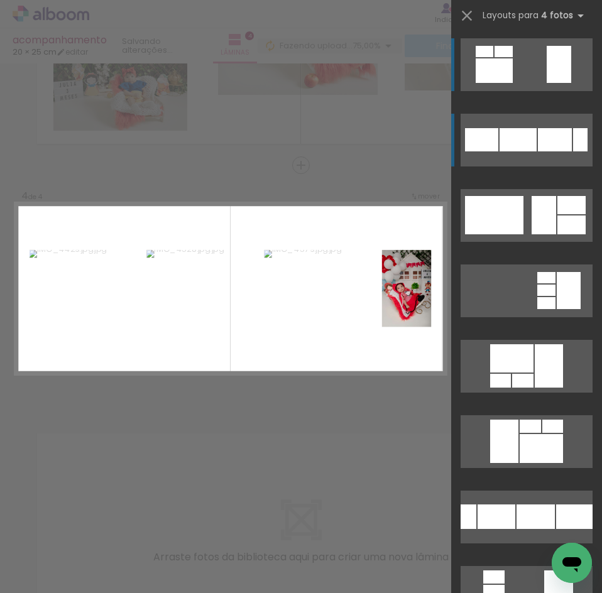
click at [526, 134] on div at bounding box center [517, 139] width 37 height 23
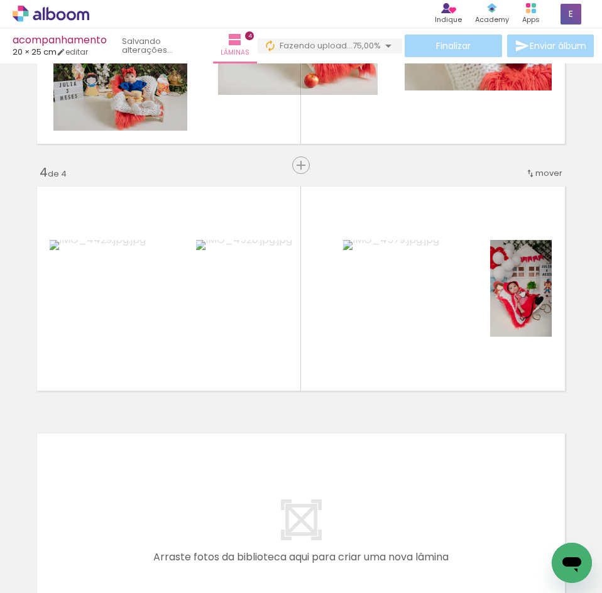
click at [103, 519] on iron-horizontal-list at bounding box center [90, 554] width 25 height 79
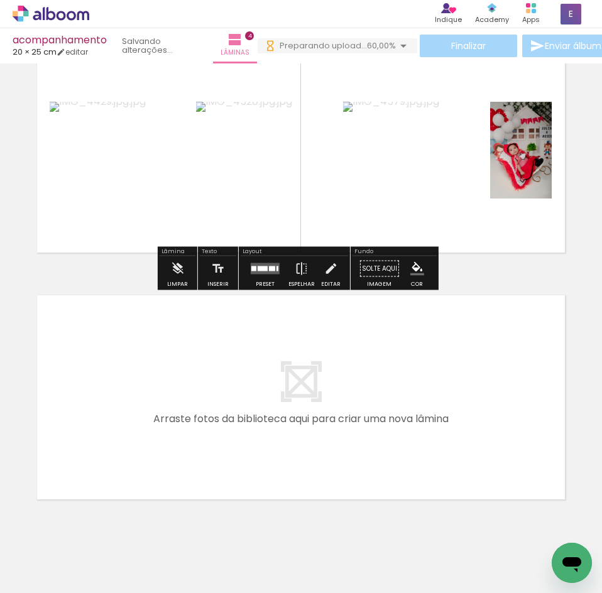
scroll to position [832, 0]
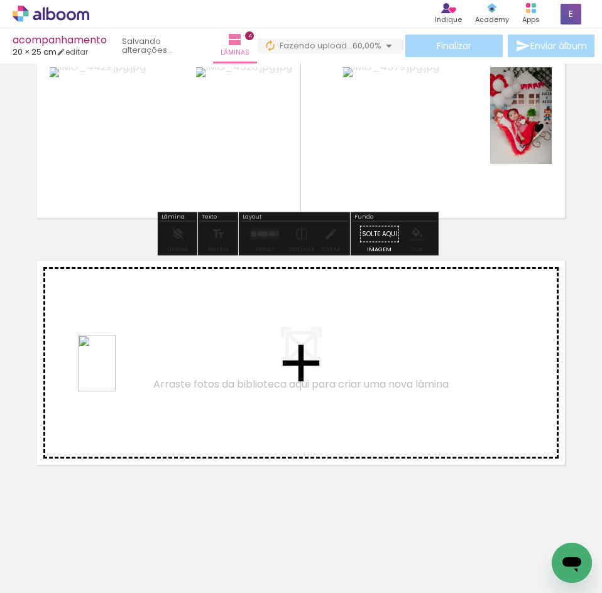
drag, startPoint x: 133, startPoint y: 570, endPoint x: 116, endPoint y: 372, distance: 199.3
click at [116, 372] on quentale-workspace at bounding box center [301, 296] width 602 height 593
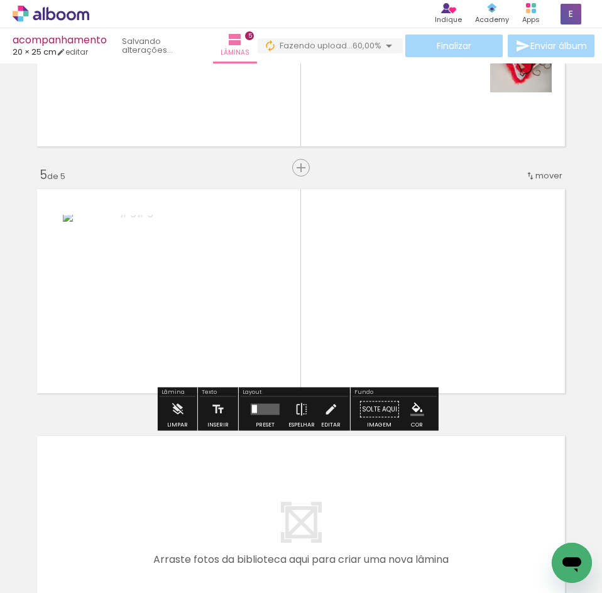
scroll to position [907, 0]
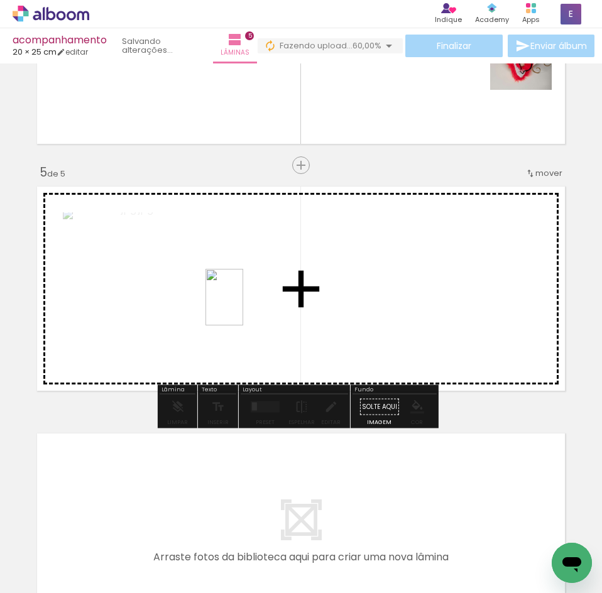
drag, startPoint x: 128, startPoint y: 557, endPoint x: 243, endPoint y: 307, distance: 275.8
click at [243, 307] on quentale-workspace at bounding box center [301, 296] width 602 height 593
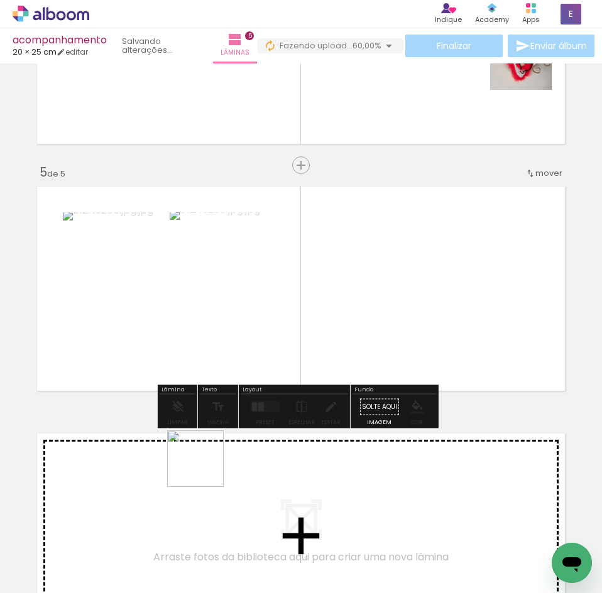
drag, startPoint x: 127, startPoint y: 567, endPoint x: 263, endPoint y: 365, distance: 243.6
click at [278, 300] on quentale-workspace at bounding box center [301, 296] width 602 height 593
drag, startPoint x: 138, startPoint y: 555, endPoint x: 241, endPoint y: 289, distance: 285.6
click at [241, 289] on quentale-workspace at bounding box center [301, 296] width 602 height 593
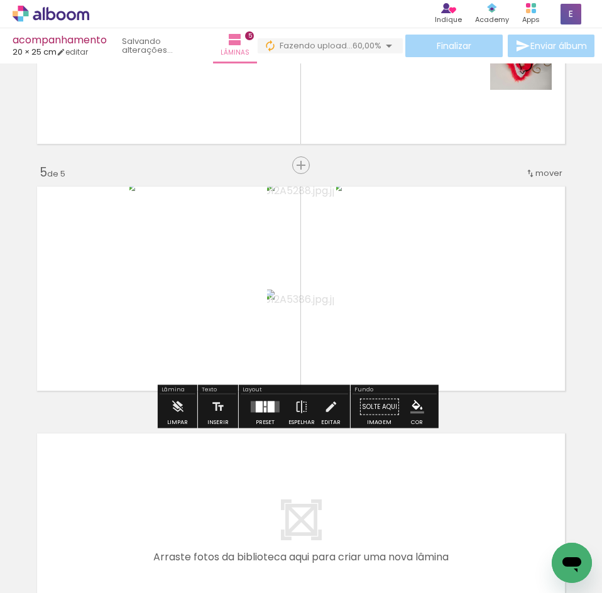
click at [256, 403] on div at bounding box center [259, 406] width 7 height 11
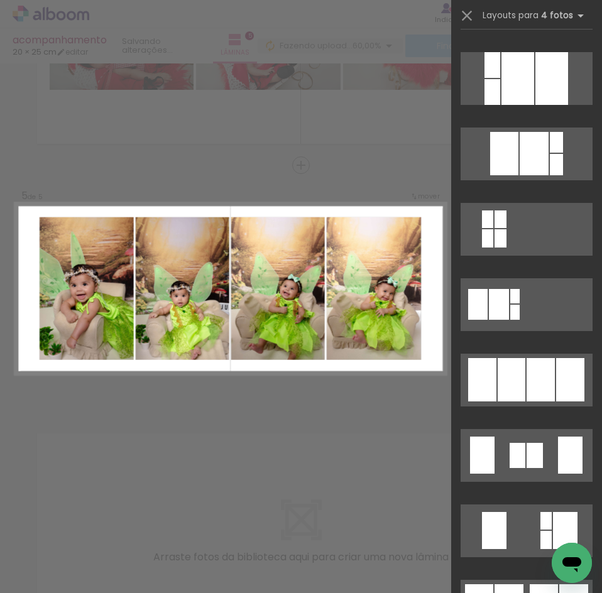
scroll to position [628, 0]
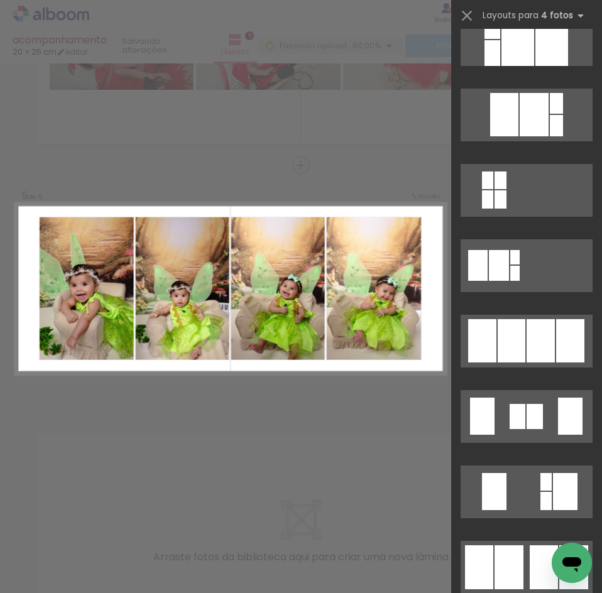
click at [526, 378] on div at bounding box center [526, 342] width 151 height 75
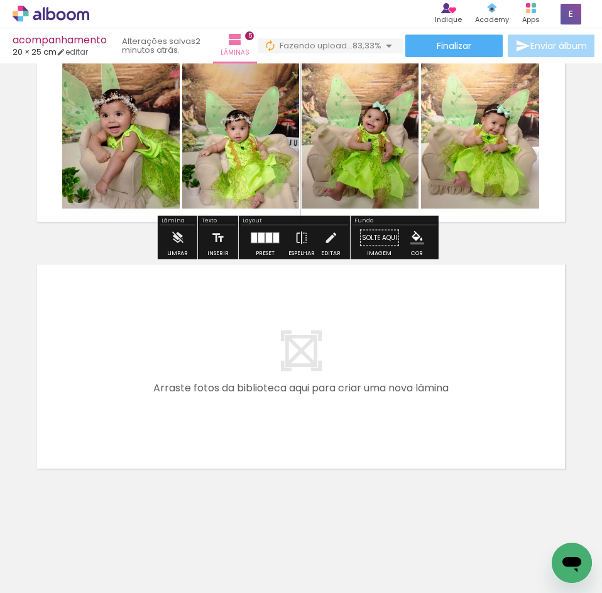
scroll to position [1079, 0]
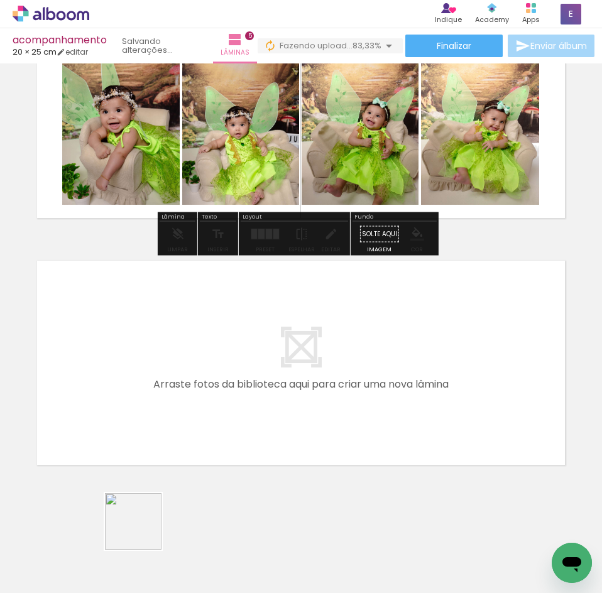
drag, startPoint x: 132, startPoint y: 552, endPoint x: 140, endPoint y: 379, distance: 172.3
click at [140, 379] on quentale-workspace at bounding box center [301, 296] width 602 height 593
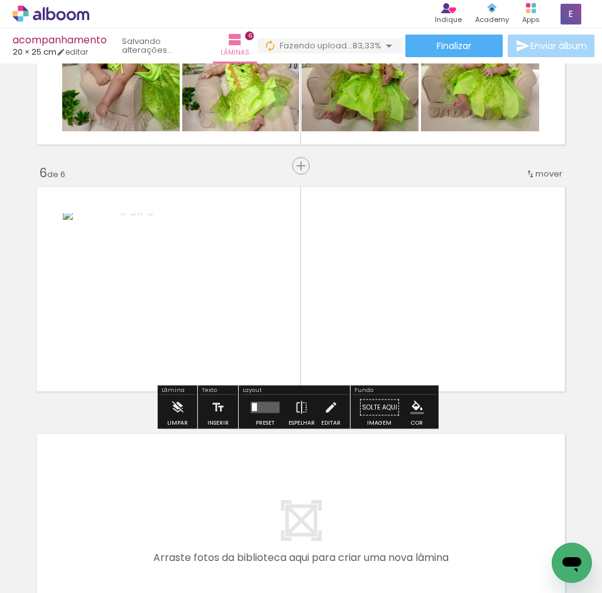
scroll to position [1153, 0]
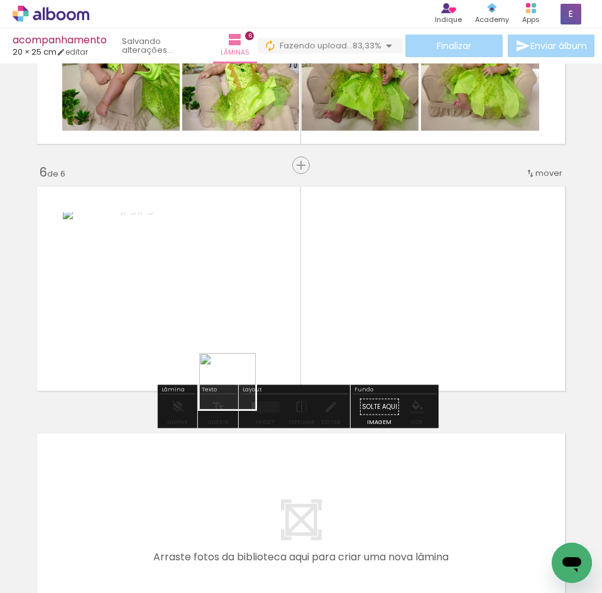
drag, startPoint x: 130, startPoint y: 559, endPoint x: 263, endPoint y: 314, distance: 278.6
click at [263, 314] on quentale-workspace at bounding box center [301, 296] width 602 height 593
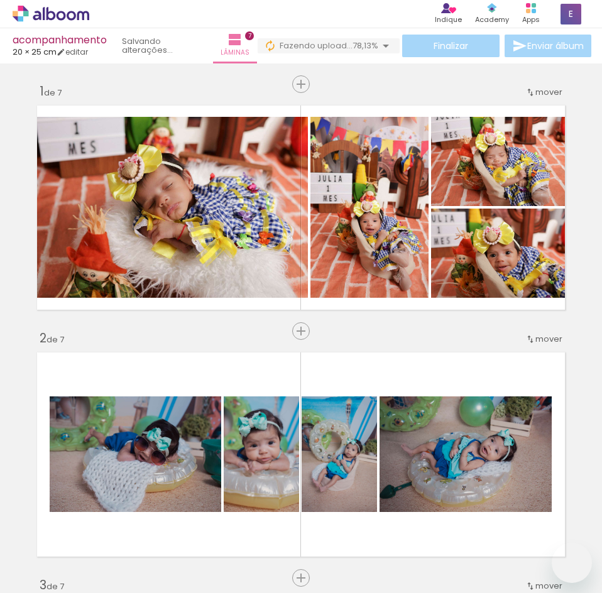
click at [157, 470] on quentale-workspace at bounding box center [301, 296] width 602 height 593
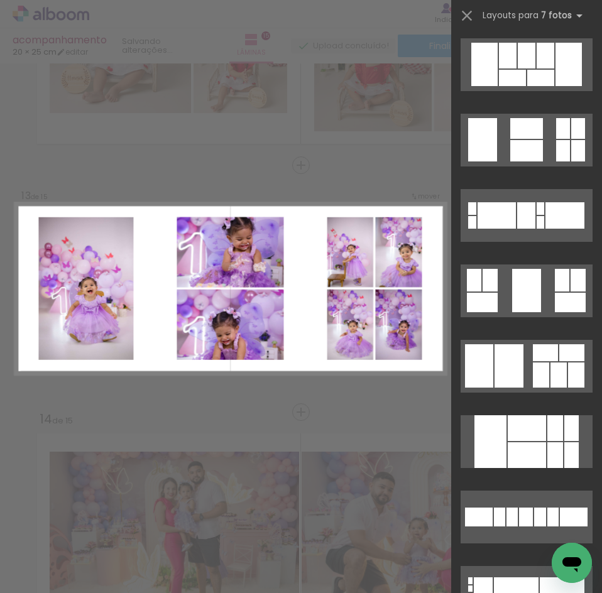
scroll to position [1445, 0]
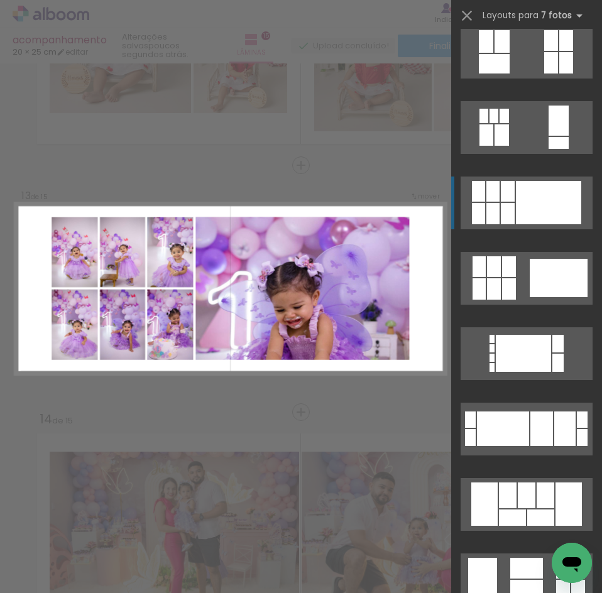
click at [532, 213] on div at bounding box center [548, 202] width 65 height 43
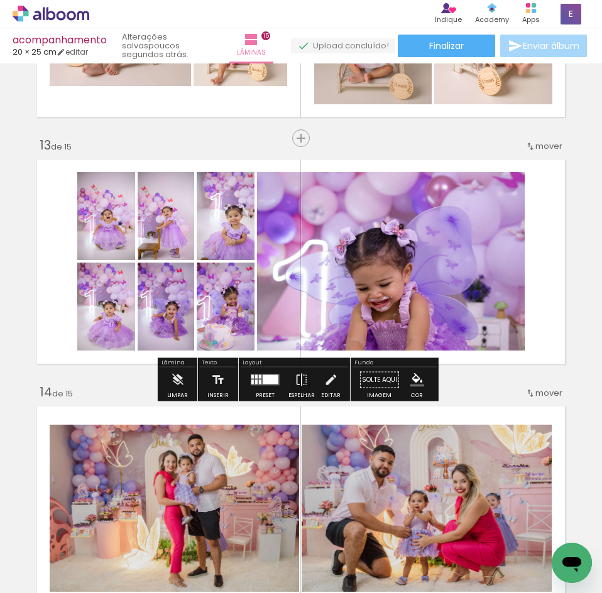
scroll to position [2945, 0]
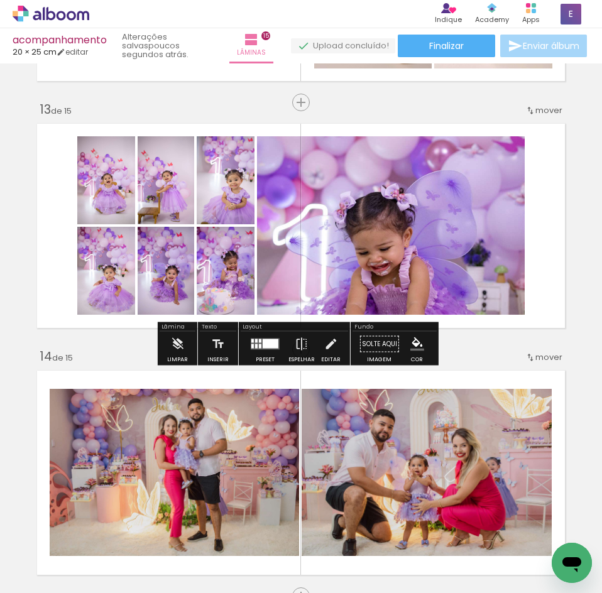
click at [264, 351] on div at bounding box center [265, 344] width 34 height 25
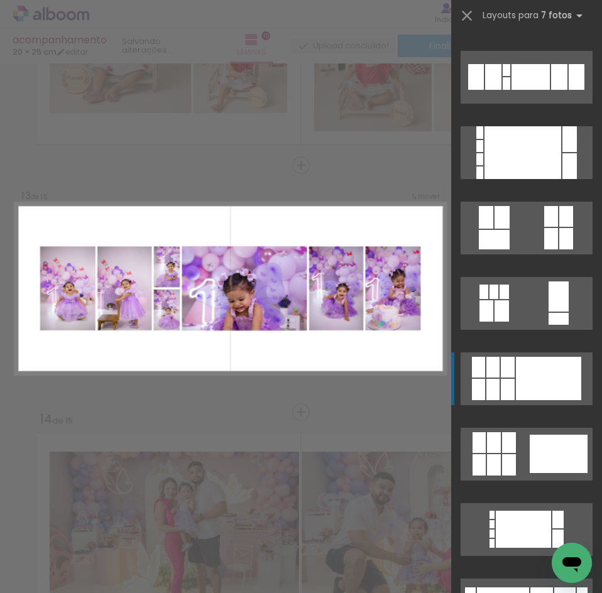
scroll to position [892, 0]
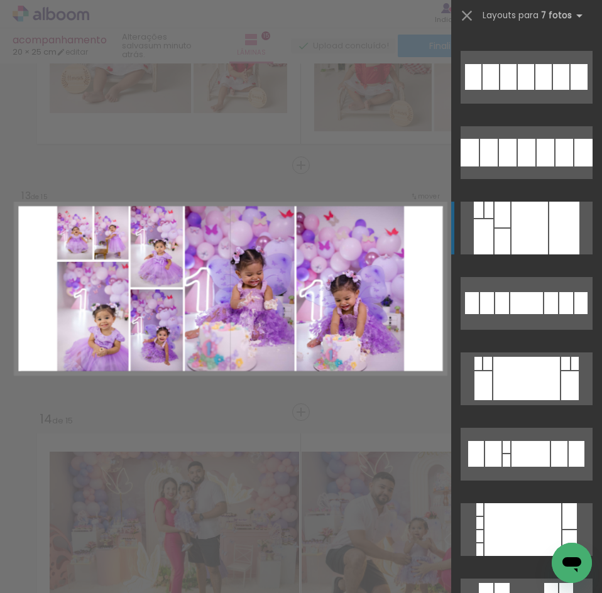
click at [538, 247] on div at bounding box center [529, 228] width 36 height 53
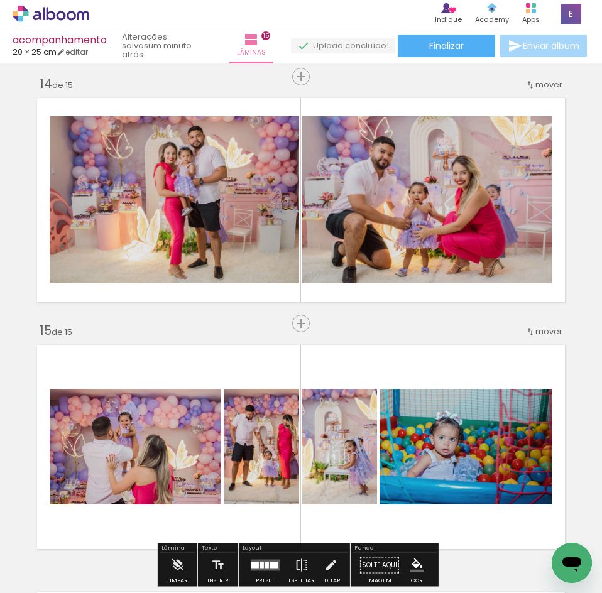
scroll to position [3133, 0]
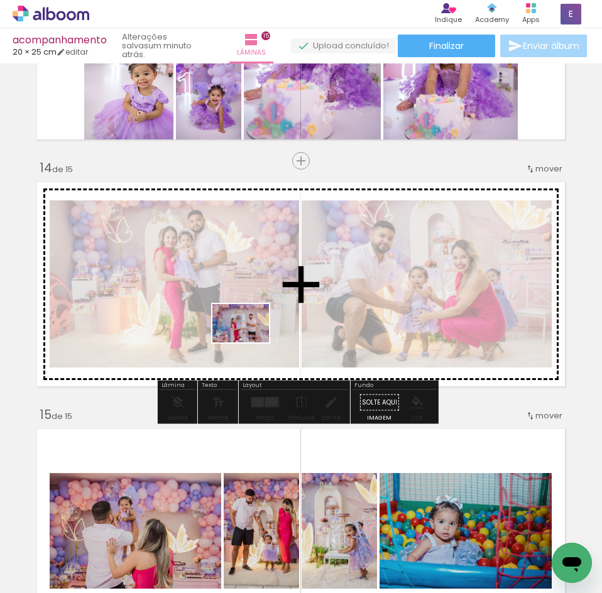
drag, startPoint x: 137, startPoint y: 557, endPoint x: 250, endPoint y: 342, distance: 243.4
click at [250, 342] on quentale-workspace at bounding box center [301, 296] width 602 height 593
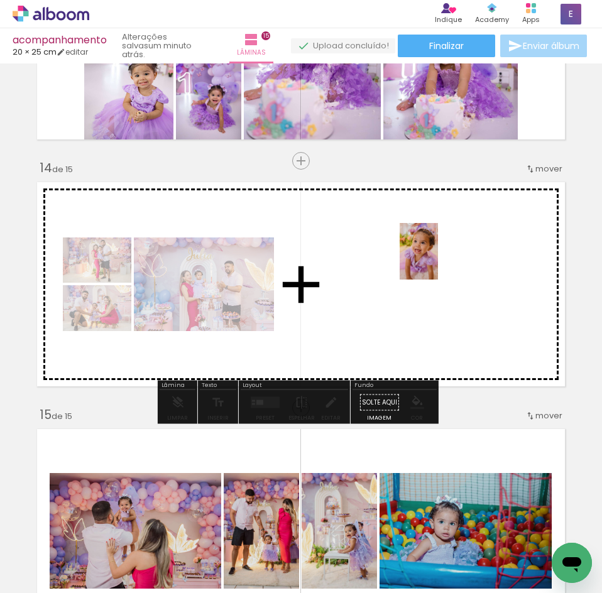
drag, startPoint x: 143, startPoint y: 562, endPoint x: 437, endPoint y: 261, distance: 421.6
click at [437, 261] on quentale-workspace at bounding box center [301, 296] width 602 height 593
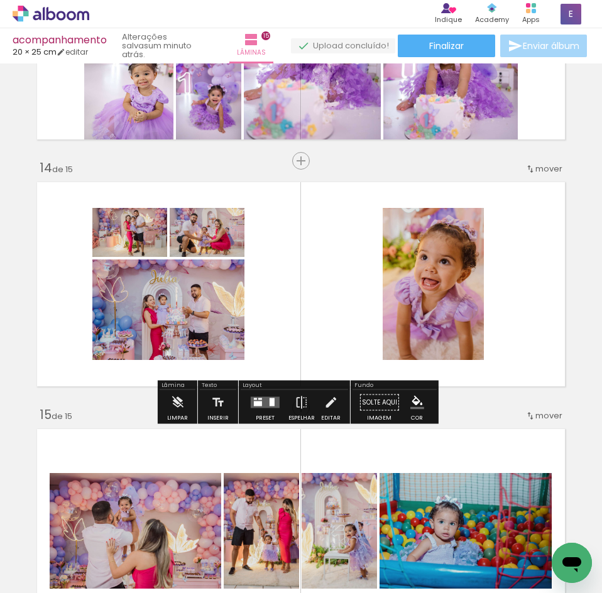
click at [256, 405] on div at bounding box center [258, 403] width 8 height 5
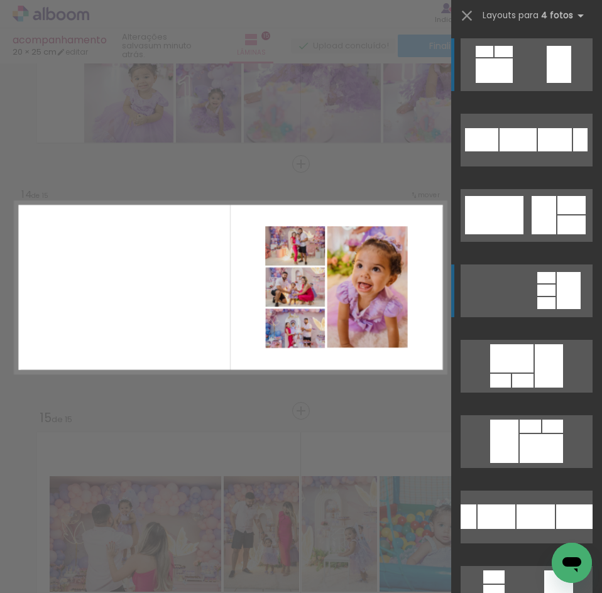
scroll to position [3129, 0]
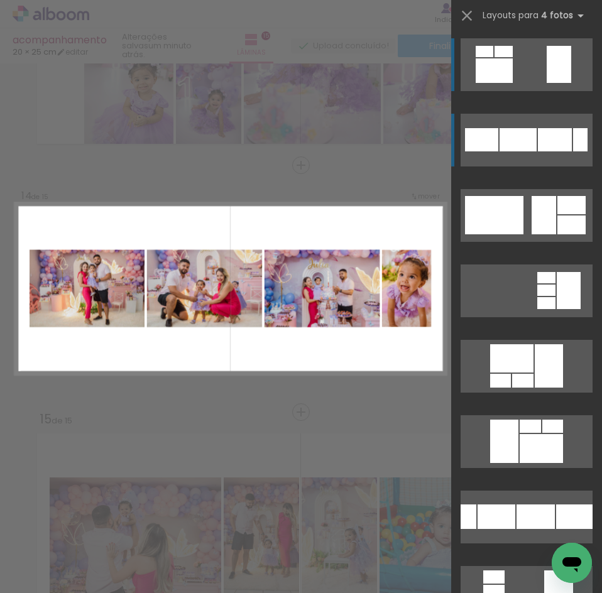
click at [513, 146] on div at bounding box center [517, 139] width 37 height 23
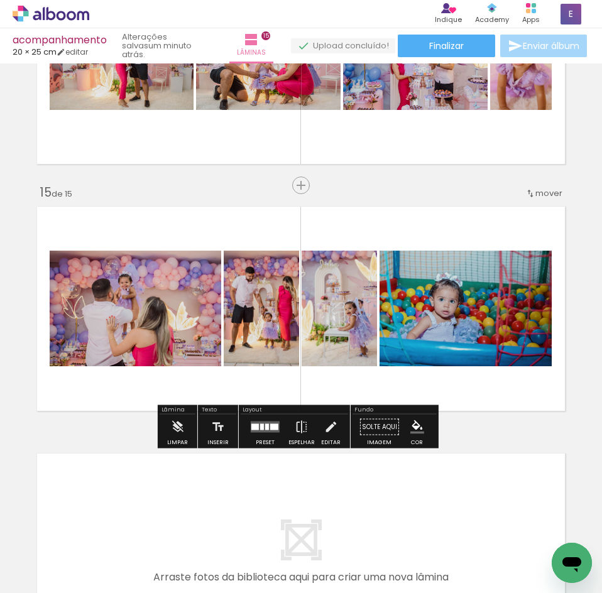
scroll to position [3380, 0]
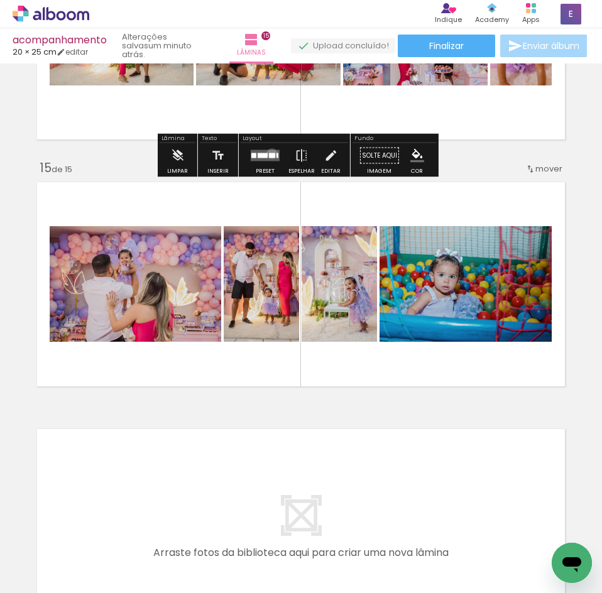
click at [269, 153] on div at bounding box center [272, 155] width 6 height 5
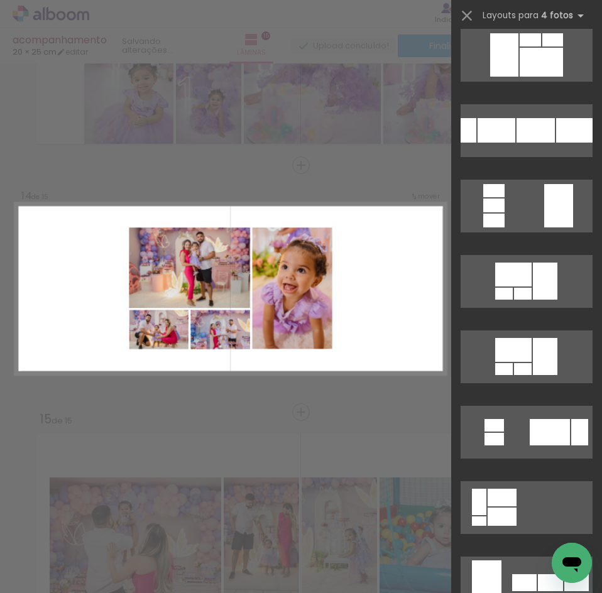
scroll to position [641, 0]
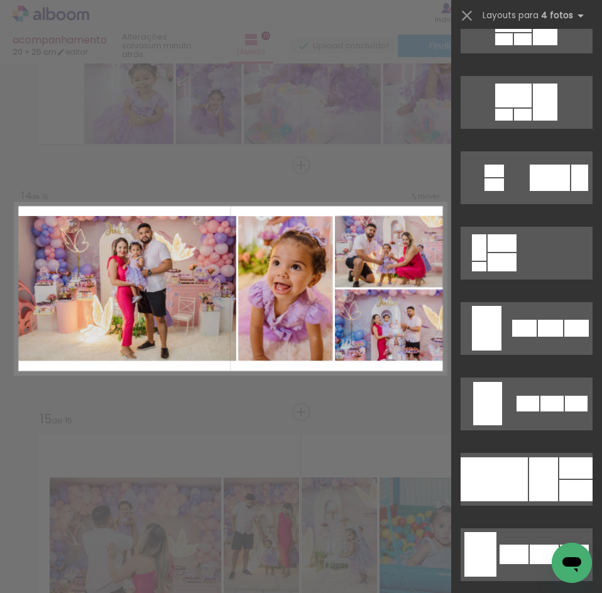
click at [502, 471] on div at bounding box center [494, 479] width 67 height 44
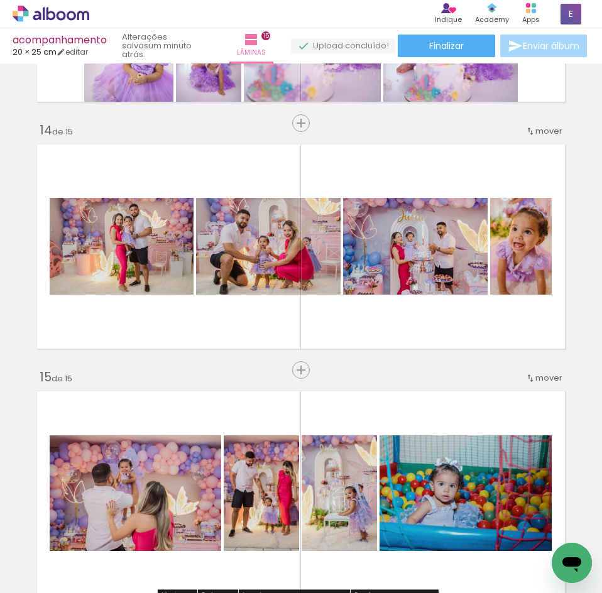
scroll to position [3506, 0]
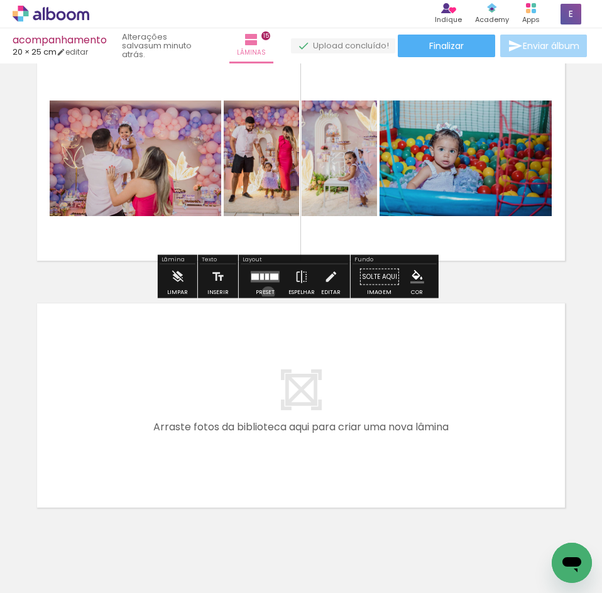
click at [265, 293] on div "Preset" at bounding box center [265, 293] width 19 height 6
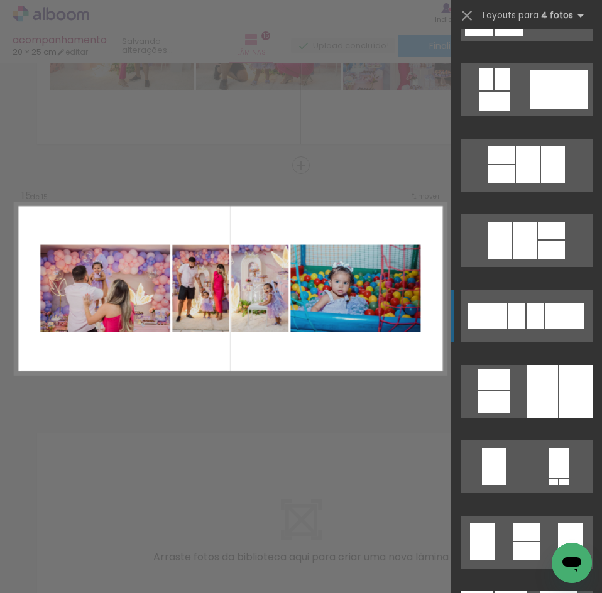
scroll to position [880, 0]
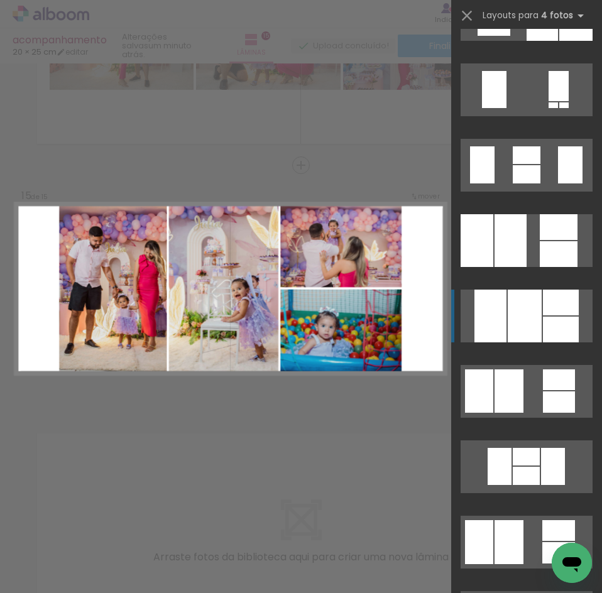
click at [559, 41] on div at bounding box center [575, 14] width 33 height 53
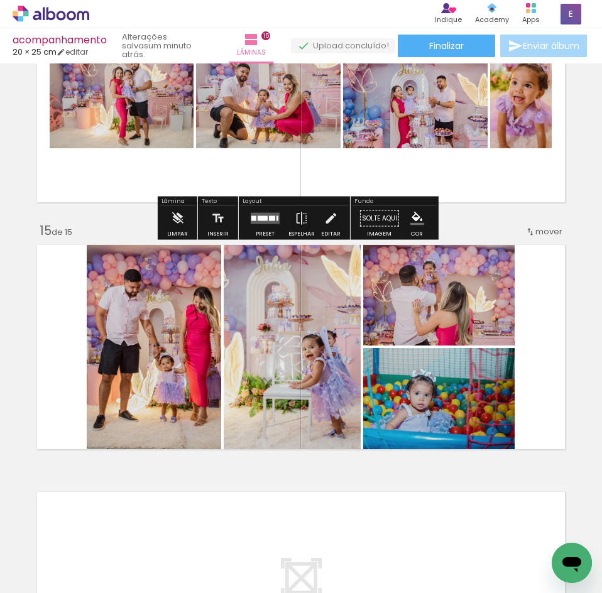
scroll to position [3313, 0]
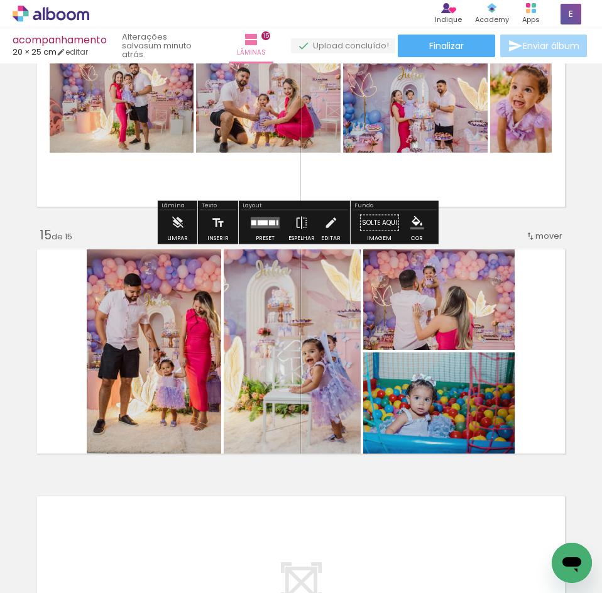
drag, startPoint x: 263, startPoint y: 236, endPoint x: 380, endPoint y: 256, distance: 119.1
click at [262, 236] on div "Preset" at bounding box center [265, 239] width 19 height 6
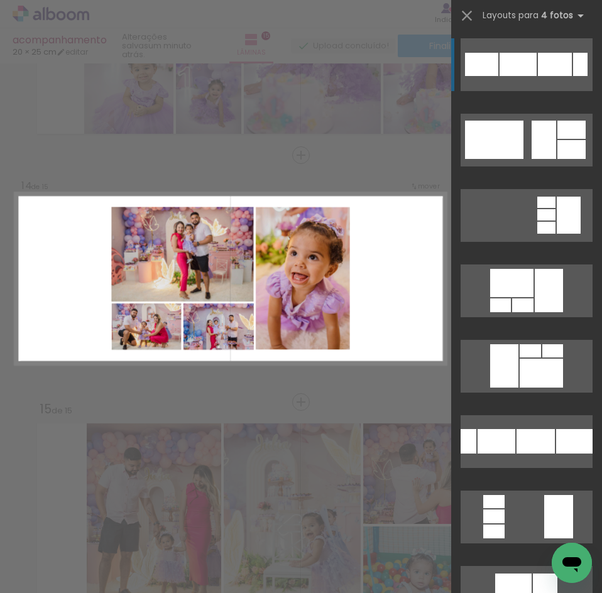
scroll to position [0, 0]
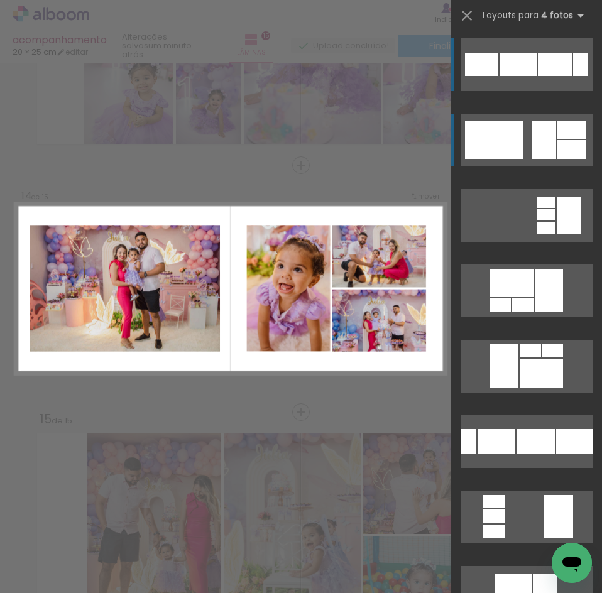
click at [532, 141] on div at bounding box center [544, 140] width 25 height 38
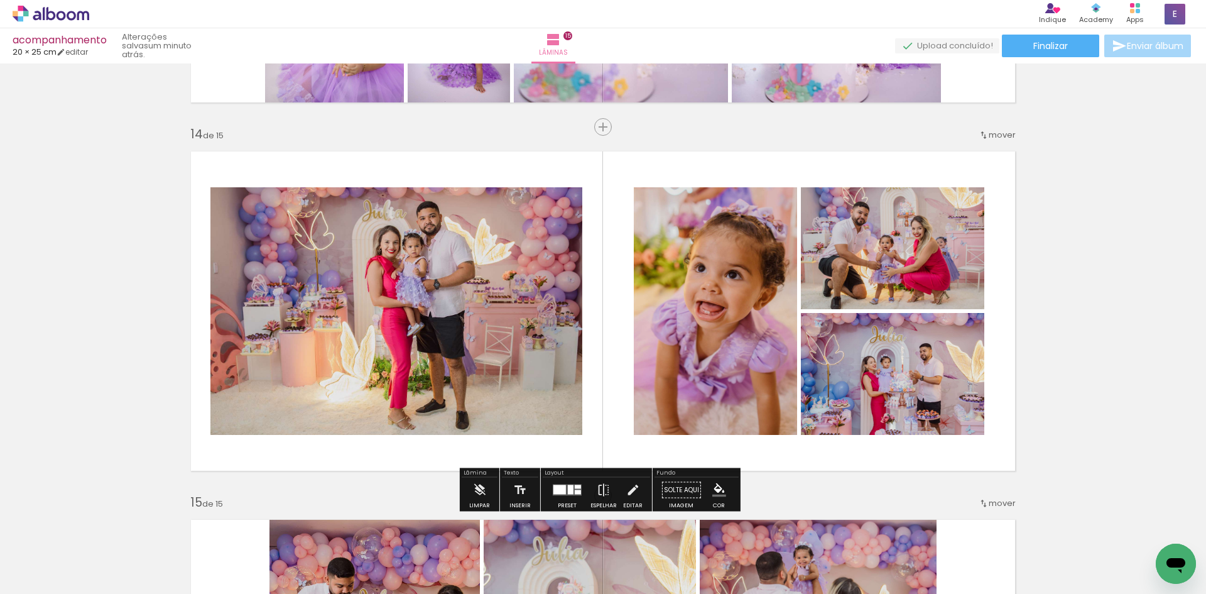
scroll to position [4734, 0]
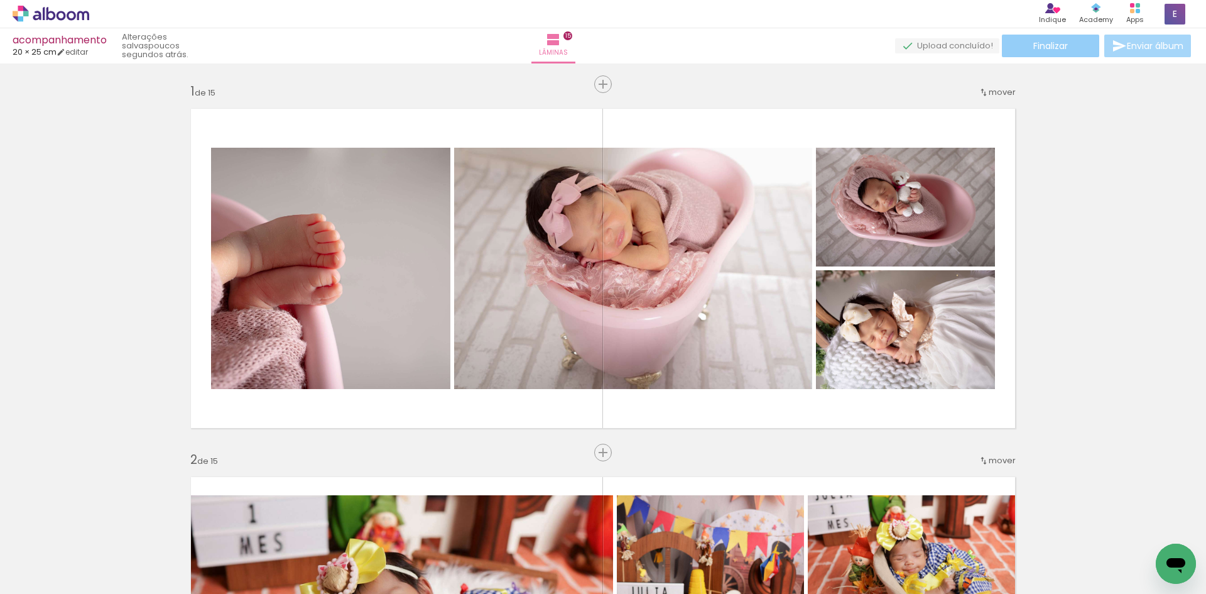
click at [601, 41] on paper-button "Finalizar" at bounding box center [1050, 46] width 97 height 23
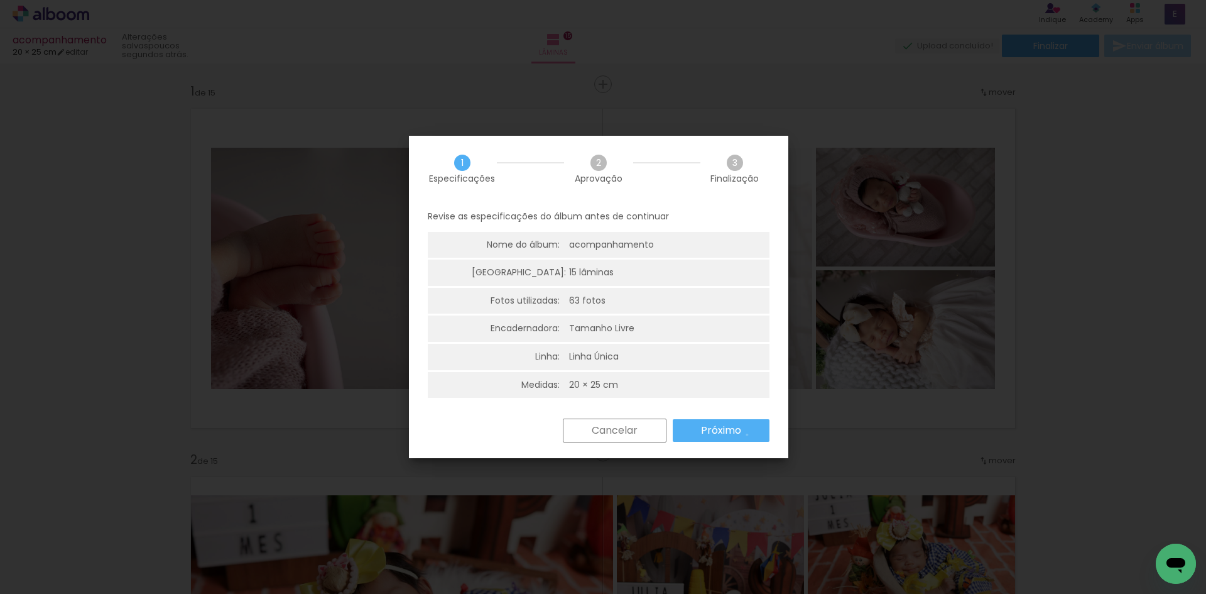
click at [601, 435] on paper-button "Próximo" at bounding box center [721, 430] width 97 height 23
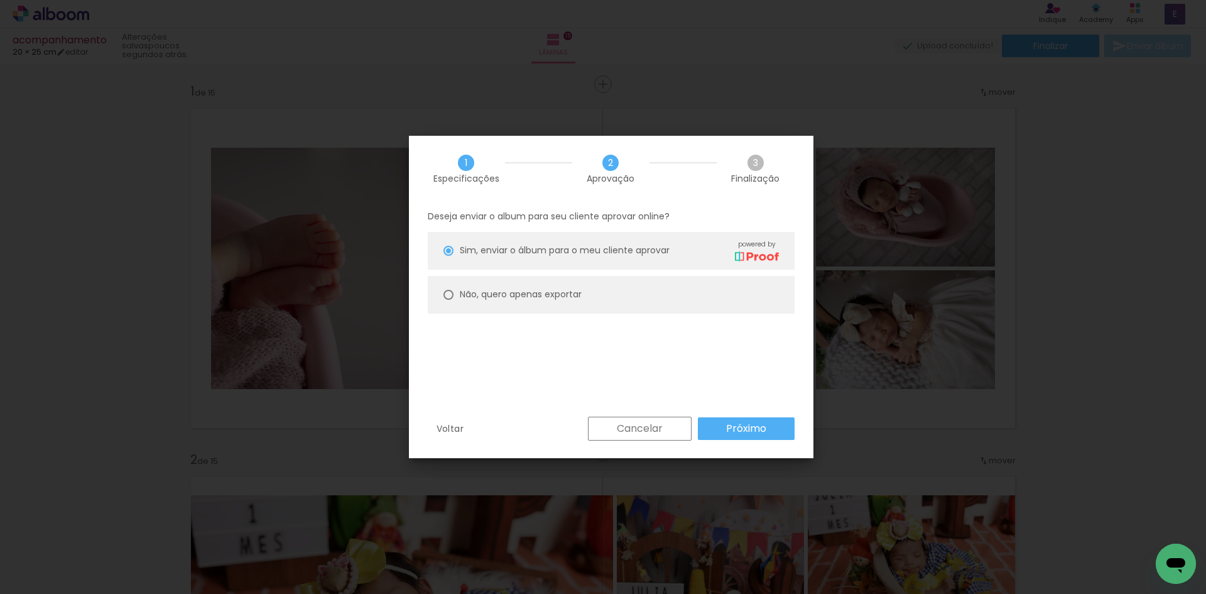
click at [457, 298] on paper-radio-button "Não, quero apenas exportar" at bounding box center [611, 295] width 367 height 38
type paper-radio-button "on"
click at [601, 455] on div "Voltar Cancelar Próximo" at bounding box center [611, 438] width 405 height 43
click at [0, 0] on slot "Próximo" at bounding box center [0, 0] width 0 height 0
type input "Alta, 300 DPI"
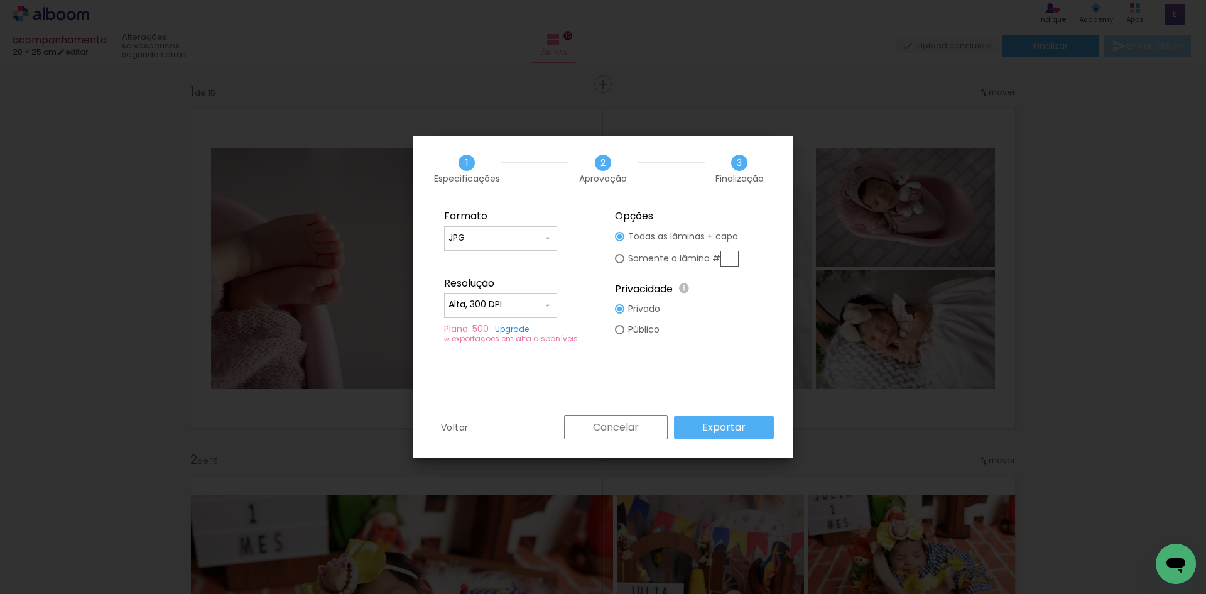
click at [0, 0] on slot "Exportar" at bounding box center [0, 0] width 0 height 0
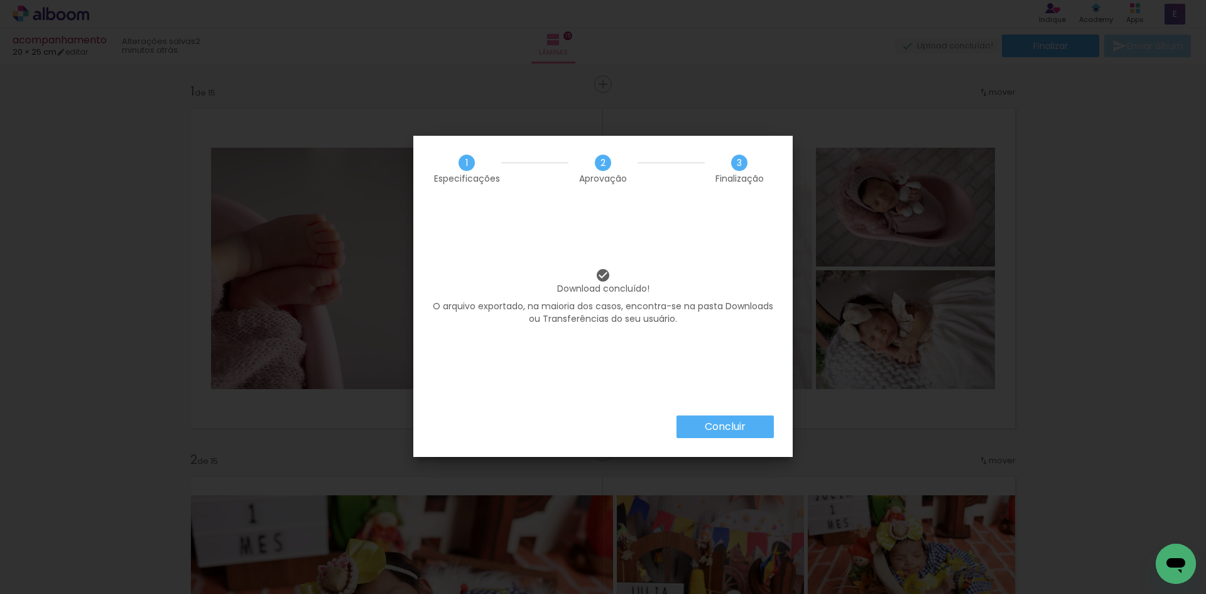
click at [0, 0] on slot "Concluir" at bounding box center [0, 0] width 0 height 0
